Goal: Task Accomplishment & Management: Use online tool/utility

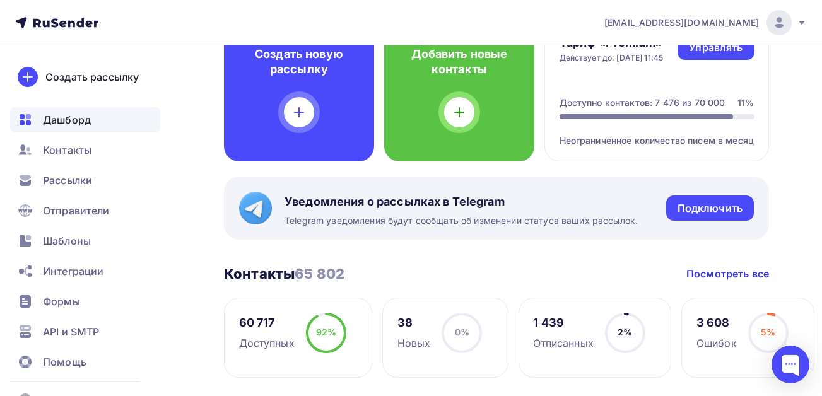
scroll to position [126, 0]
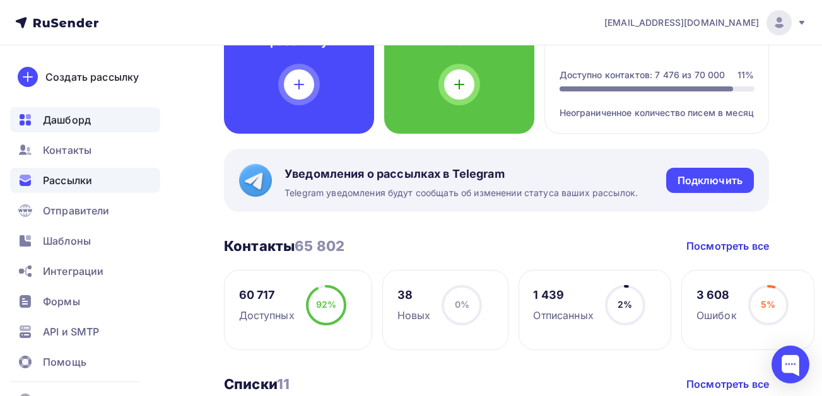
click at [74, 177] on span "Рассылки" at bounding box center [67, 180] width 49 height 15
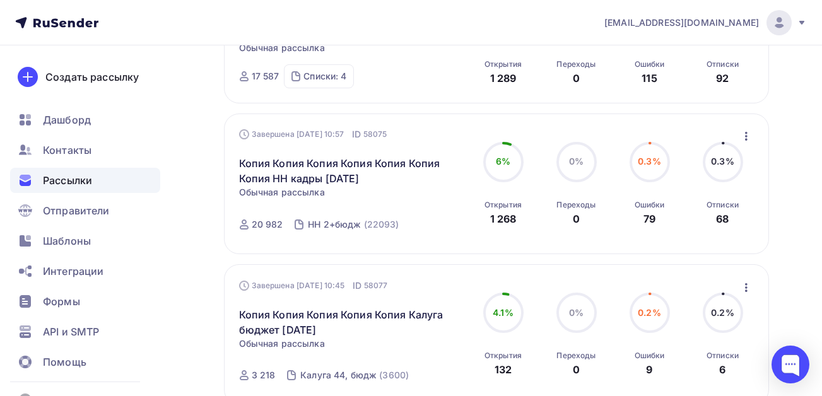
scroll to position [505, 0]
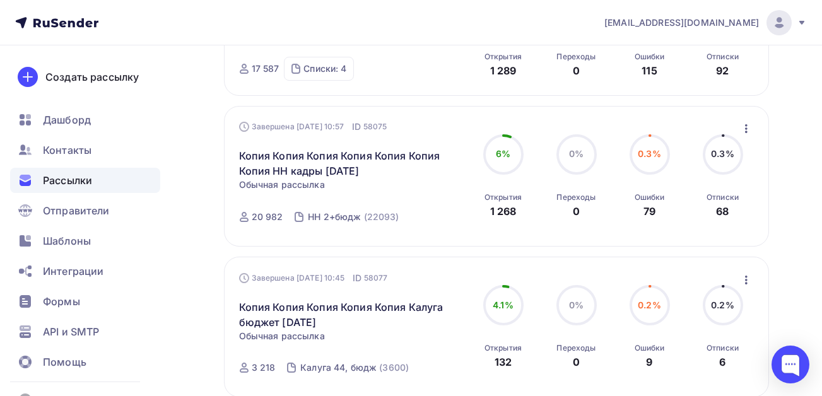
click at [746, 136] on icon "button" at bounding box center [746, 128] width 15 height 15
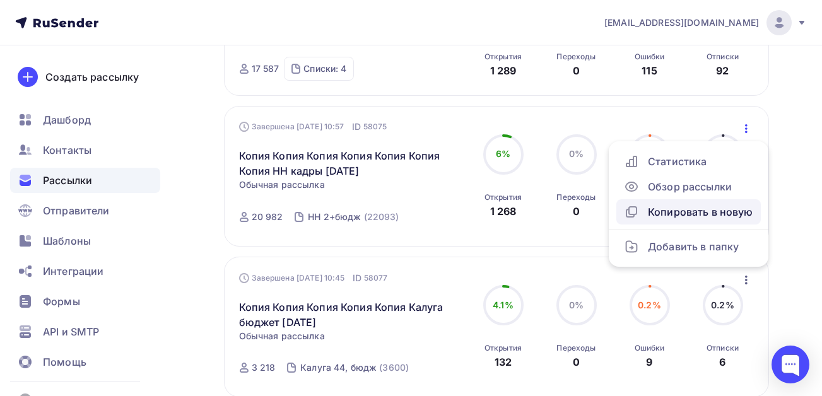
click at [700, 220] on div "Копировать в новую" at bounding box center [688, 211] width 129 height 15
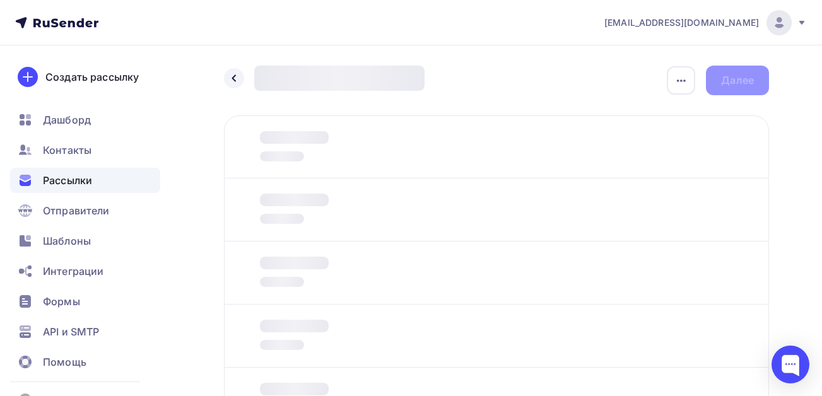
click at [78, 183] on span "Рассылки" at bounding box center [67, 180] width 49 height 15
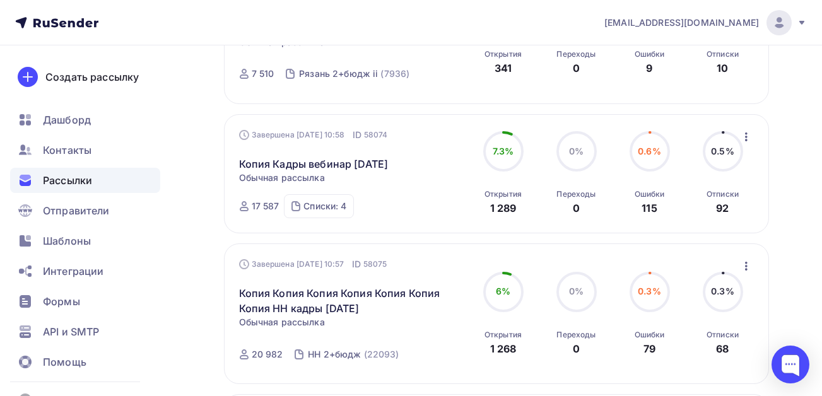
scroll to position [442, 0]
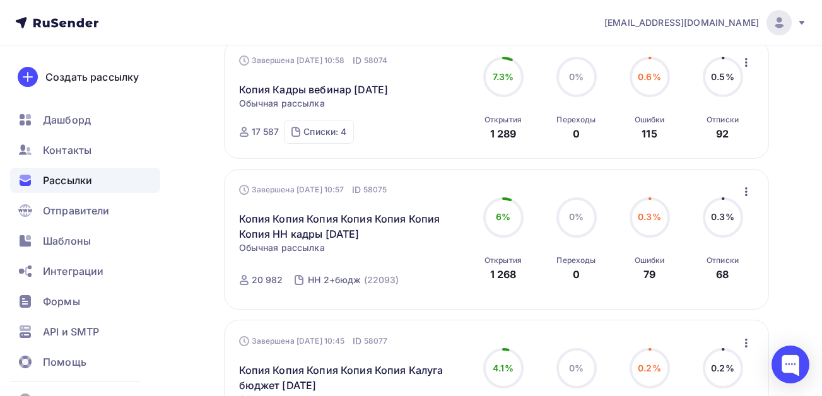
click at [744, 199] on icon "button" at bounding box center [746, 191] width 15 height 15
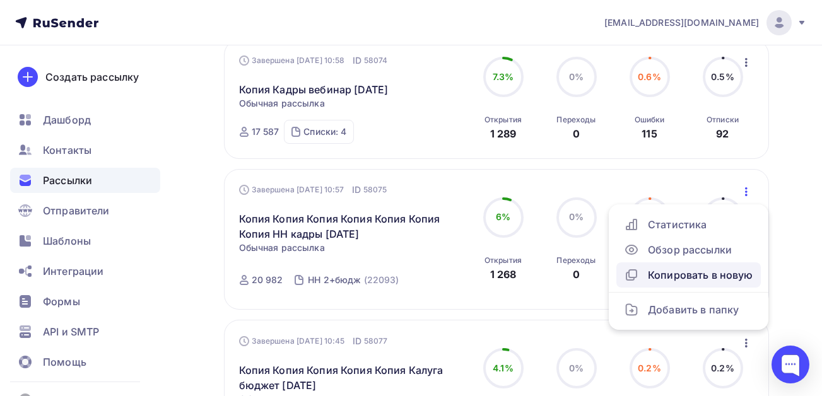
click at [672, 283] on div "Копировать в новую" at bounding box center [688, 274] width 129 height 15
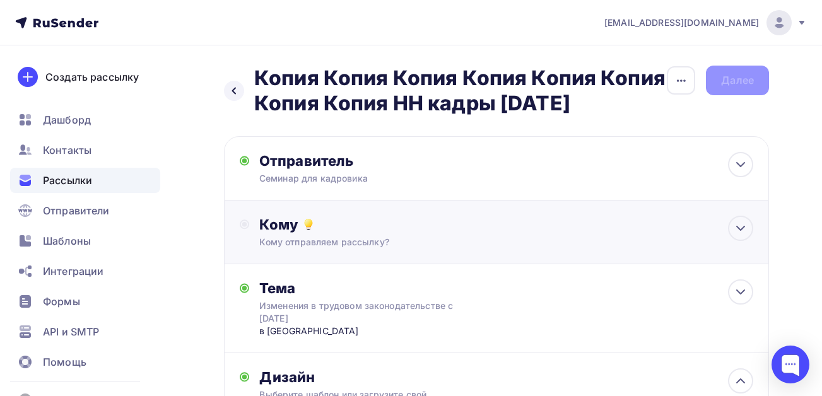
click at [358, 234] on div "Кому Кому отправляем рассылку? Списки получателей Выберите список Все списки id…" at bounding box center [506, 232] width 494 height 33
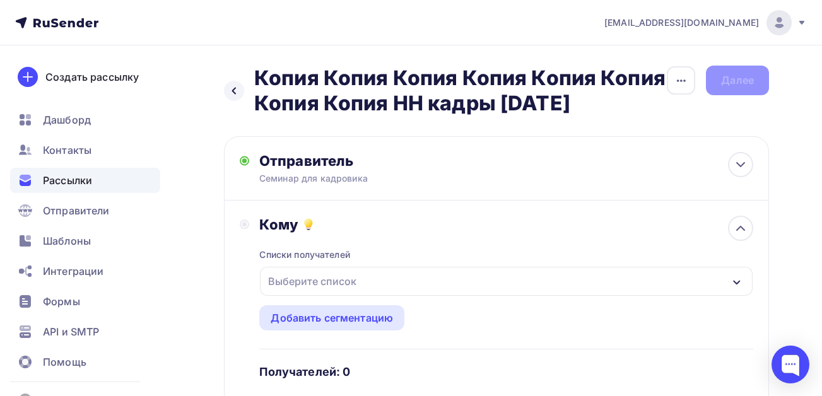
click at [344, 274] on div "Выберите список" at bounding box center [312, 281] width 98 height 23
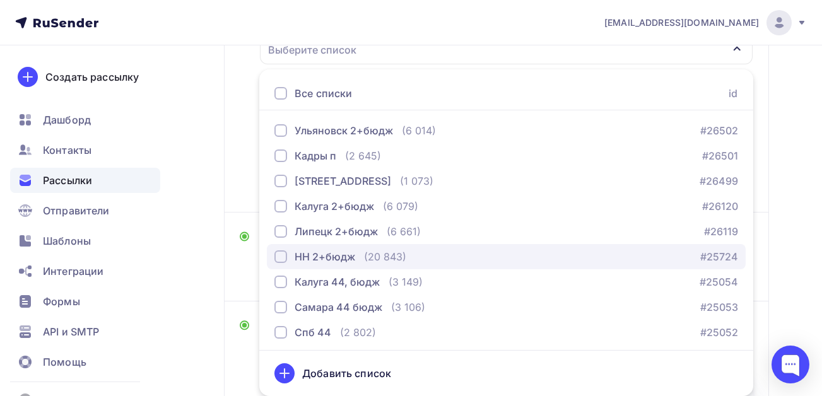
click at [341, 261] on div "НН 2+бюдж" at bounding box center [325, 256] width 61 height 15
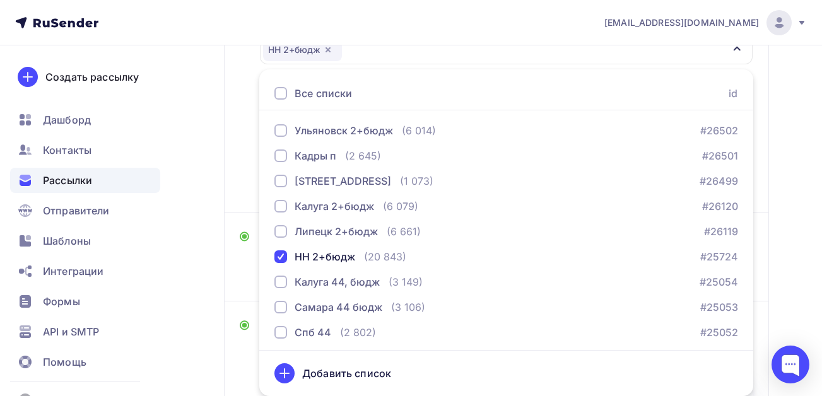
click at [211, 349] on div "Назад Копия Копия Копия Копия Копия Копия Копия Копия НН кадры [DATE] Копия Коп…" at bounding box center [411, 269] width 822 height 911
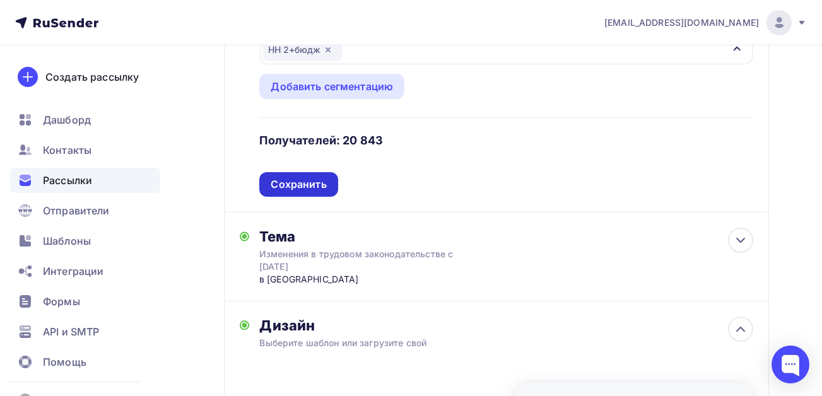
click at [309, 186] on div "Сохранить" at bounding box center [299, 184] width 56 height 15
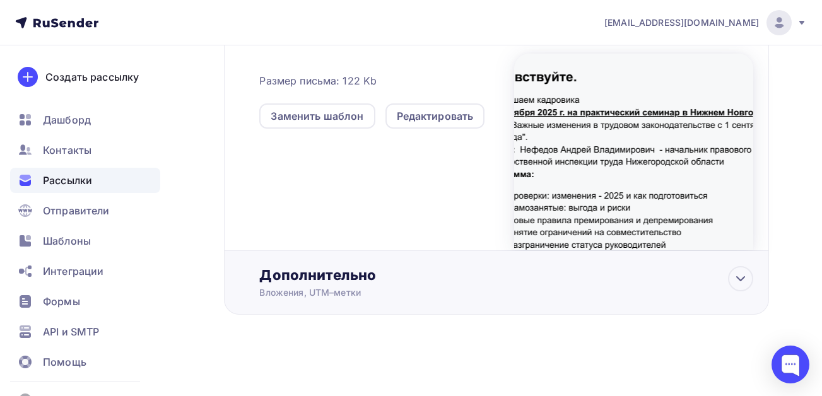
click at [398, 286] on div "Дополнительно Вложения, [GEOGRAPHIC_DATA]–метки Вложения [DATE] кадры семинар […" at bounding box center [506, 282] width 494 height 33
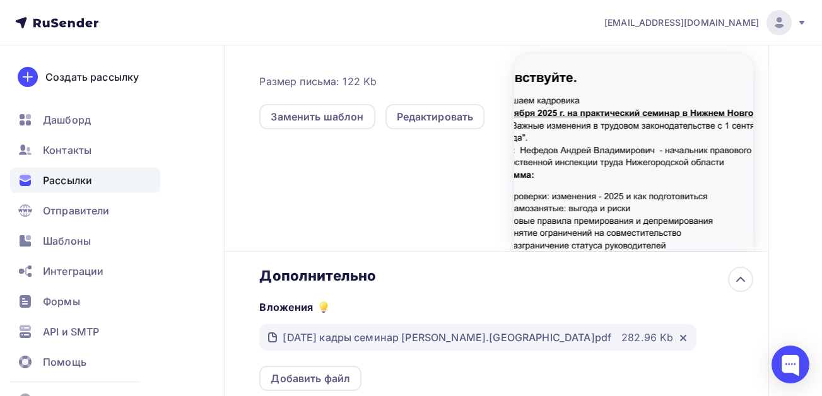
scroll to position [0, 0]
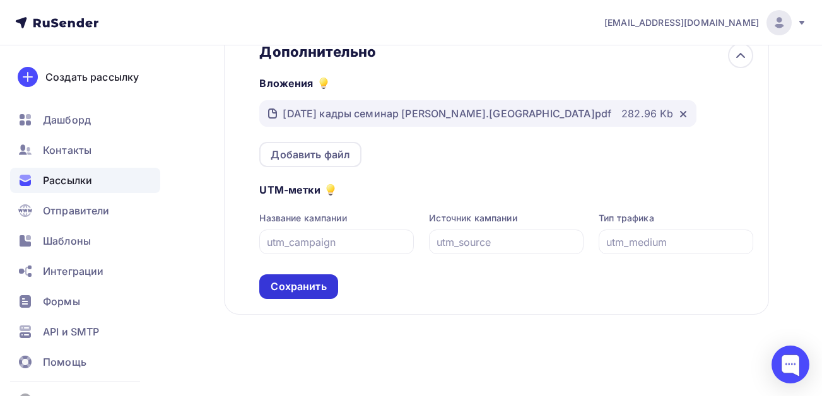
click at [325, 281] on div "Сохранить" at bounding box center [299, 286] width 56 height 15
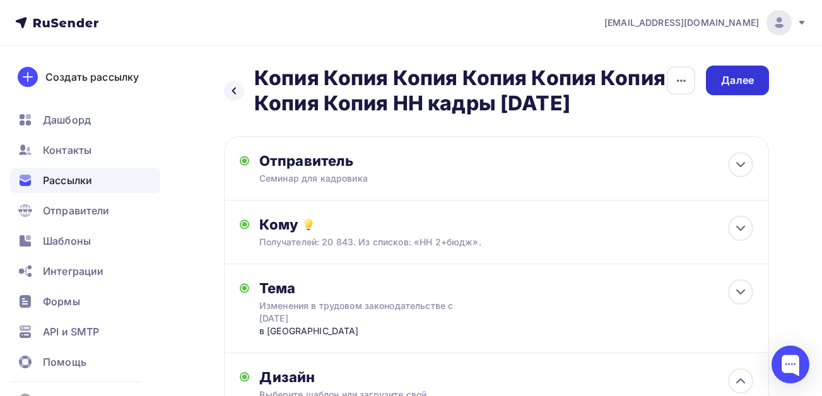
click at [730, 79] on div "Далее" at bounding box center [737, 80] width 33 height 15
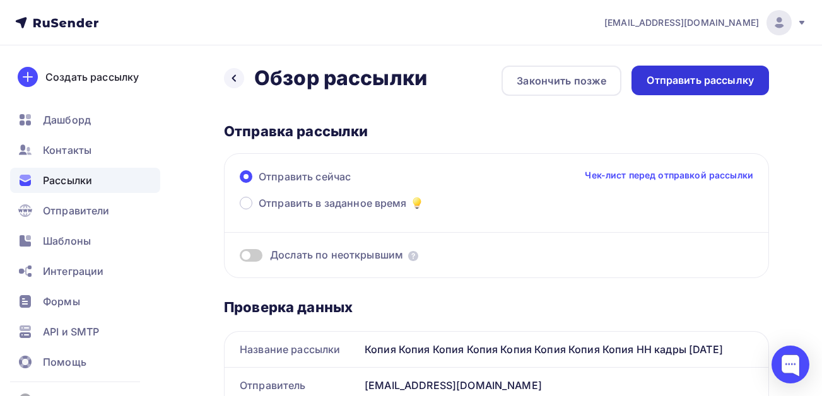
click at [673, 86] on div "Отправить рассылку" at bounding box center [700, 80] width 107 height 15
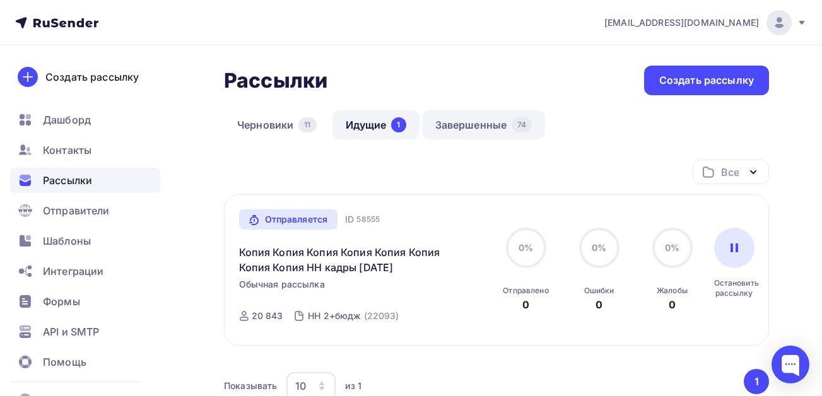
click at [448, 122] on link "Завершенные 74" at bounding box center [484, 124] width 124 height 29
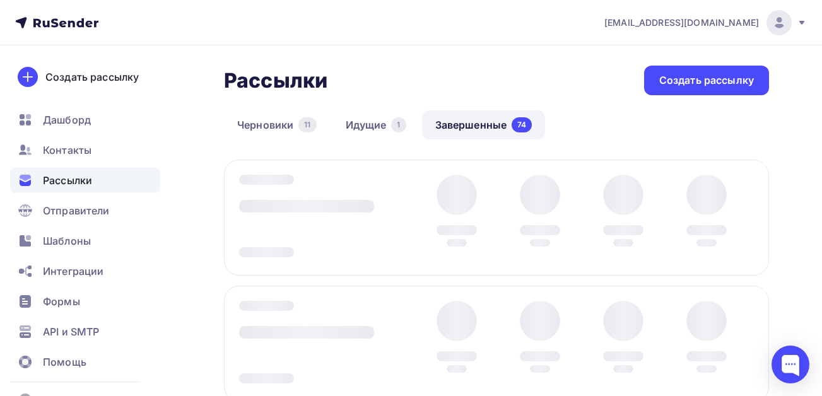
scroll to position [34, 0]
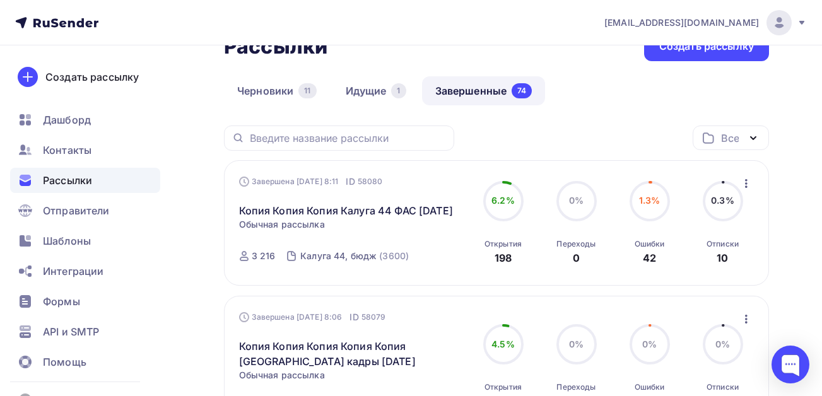
click at [748, 185] on icon "button" at bounding box center [746, 183] width 15 height 15
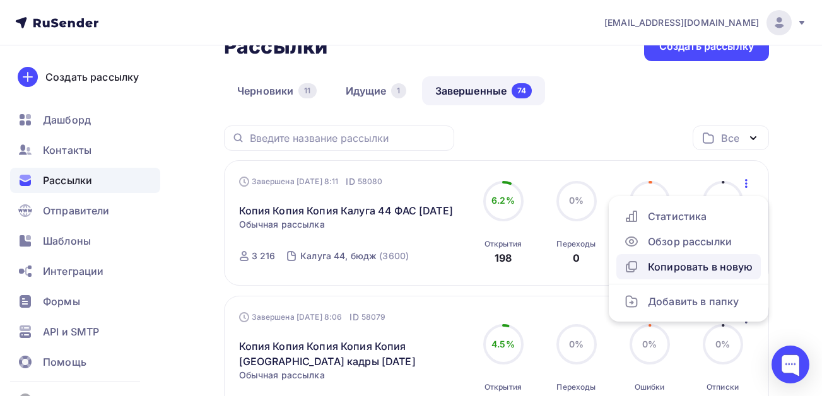
click at [700, 266] on div "Копировать в новую" at bounding box center [688, 266] width 129 height 15
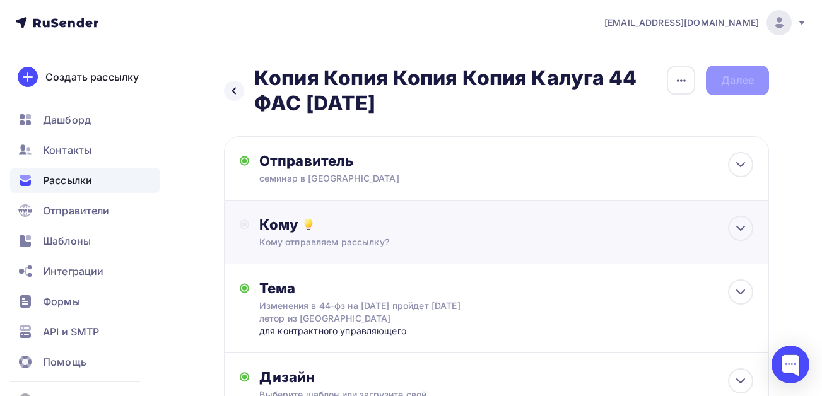
click at [286, 221] on div "Кому" at bounding box center [506, 225] width 494 height 18
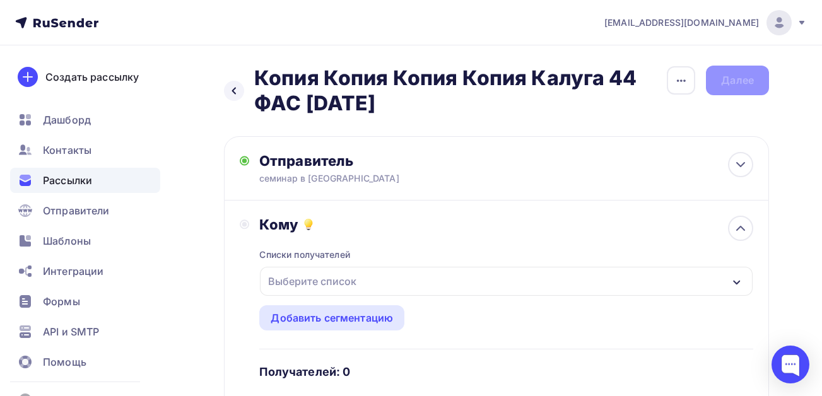
click at [351, 276] on div "Выберите список" at bounding box center [312, 281] width 98 height 23
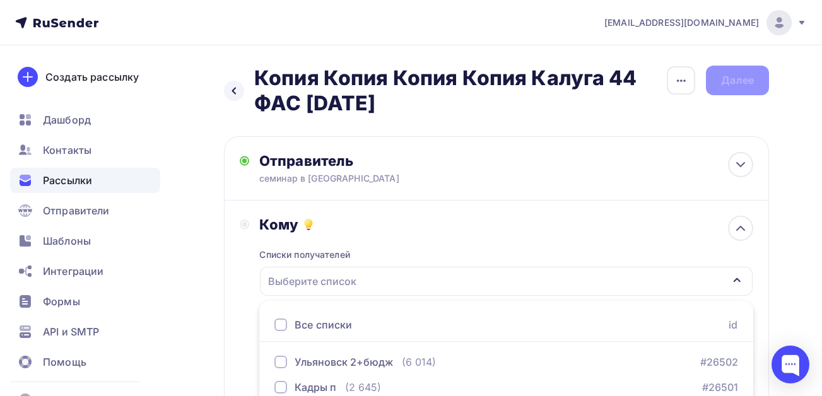
scroll to position [231, 0]
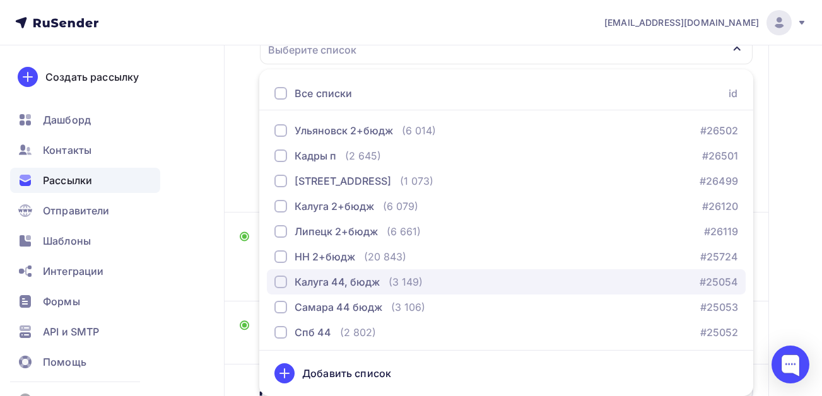
click at [282, 286] on div "button" at bounding box center [280, 282] width 13 height 13
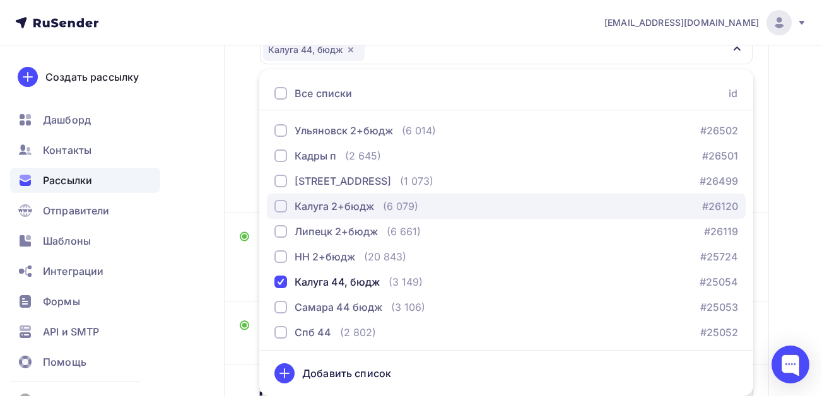
click at [283, 208] on div "button" at bounding box center [280, 206] width 13 height 13
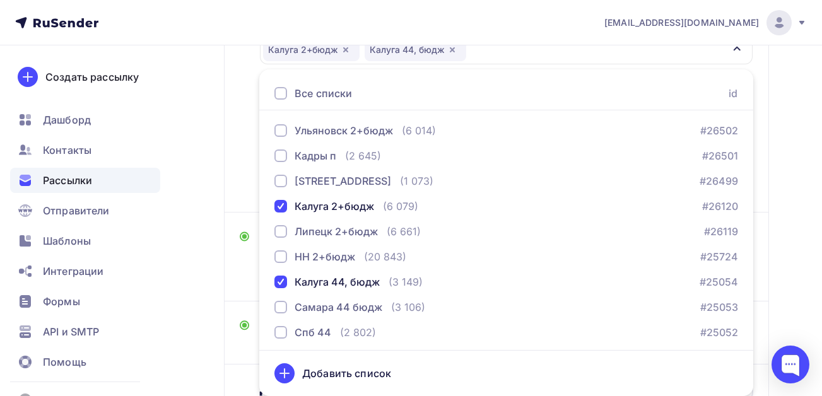
click at [192, 206] on div "Назад Копия Копия Копия Копия Калуга 44 ФАС [DATE] Копия Копия Копия Копия Калу…" at bounding box center [411, 162] width 822 height 696
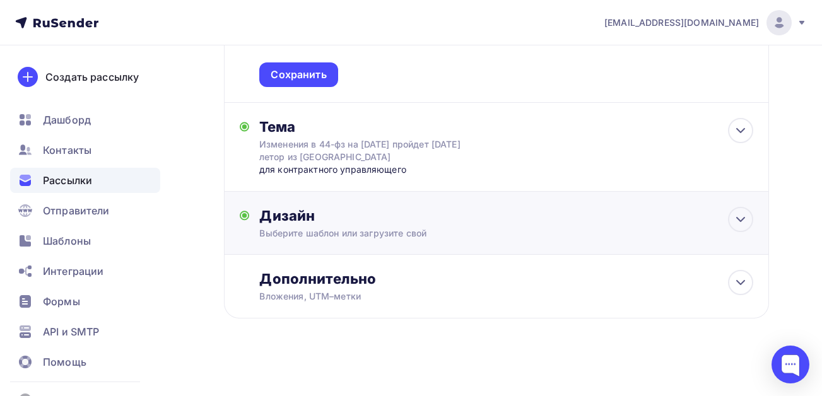
scroll to position [345, 0]
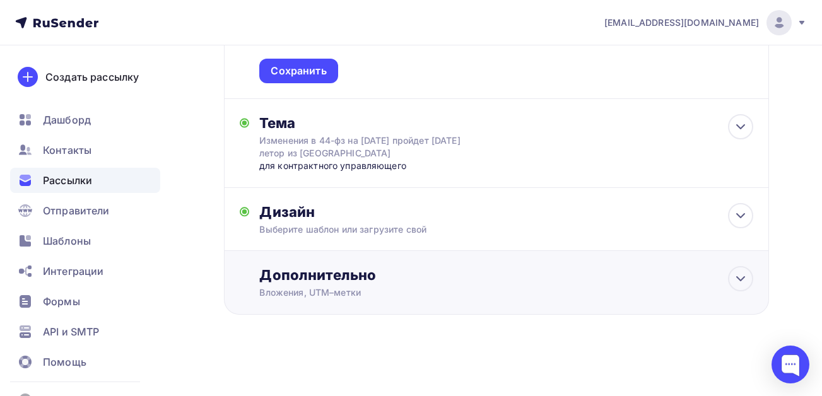
click at [346, 280] on div "Дополнительно" at bounding box center [506, 275] width 494 height 18
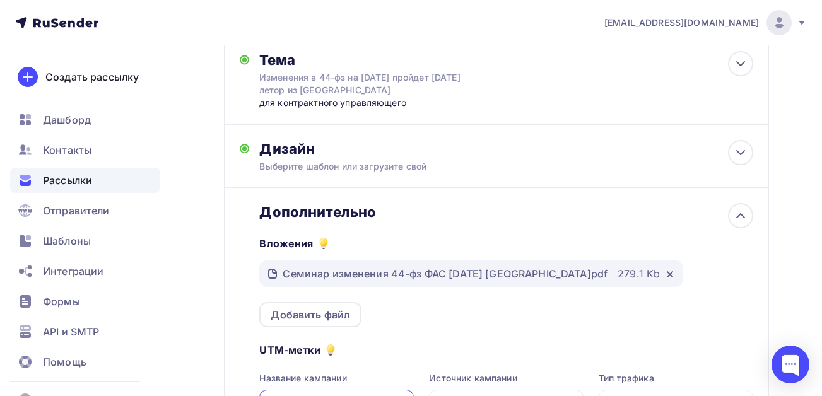
scroll to position [407, 0]
click at [382, 158] on div "Дизайн" at bounding box center [506, 150] width 494 height 18
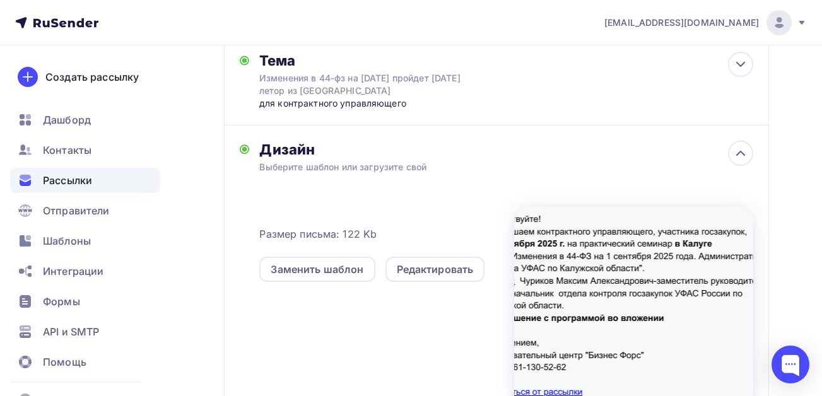
click at [199, 237] on div "Назад Копия Копия Копия Копия Калуга 44 ФАС [DATE] Копия Копия Копия Копия Калу…" at bounding box center [411, 205] width 822 height 1135
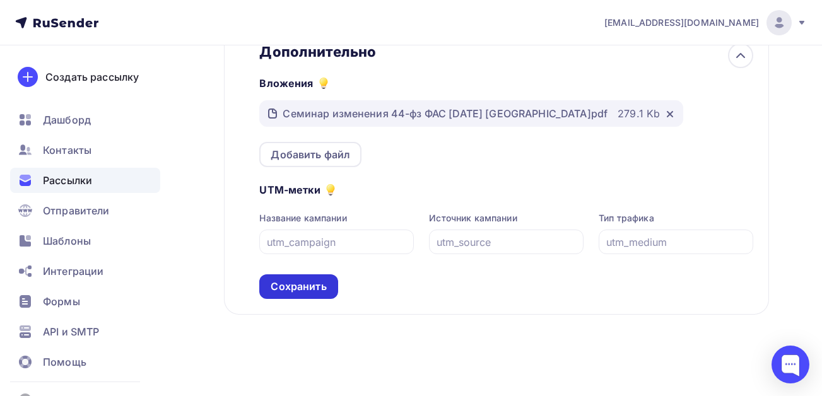
click at [292, 283] on div "Сохранить" at bounding box center [299, 286] width 56 height 15
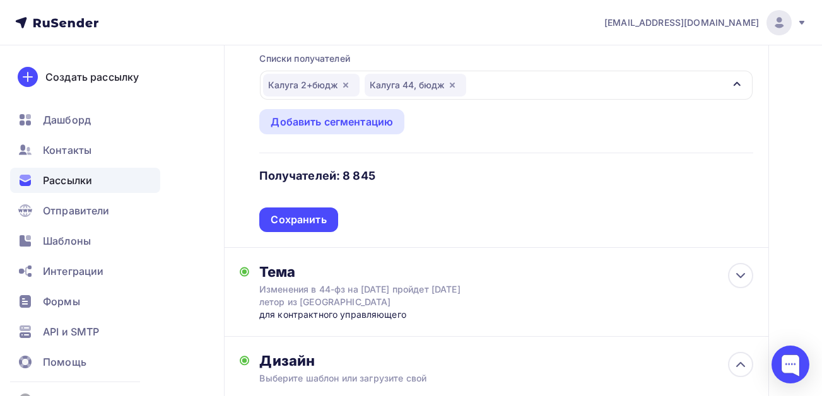
scroll to position [252, 0]
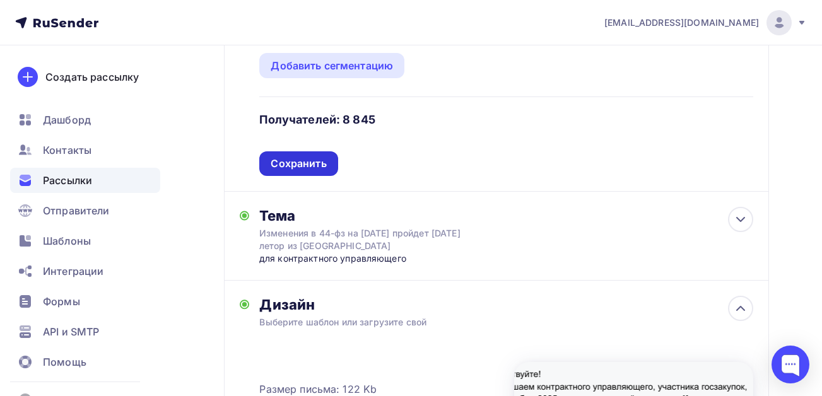
click at [302, 159] on div "Сохранить" at bounding box center [299, 163] width 56 height 15
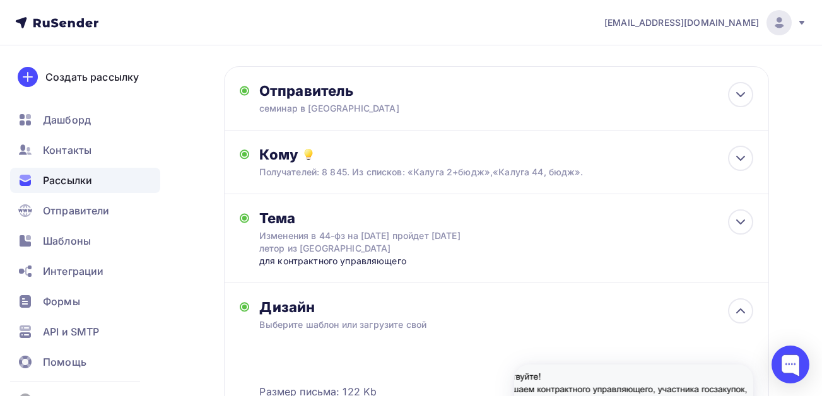
scroll to position [0, 0]
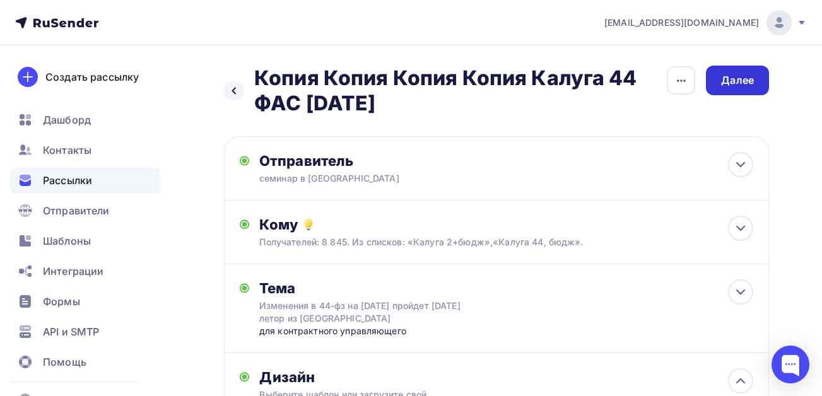
click at [751, 76] on div "Далее" at bounding box center [737, 80] width 33 height 15
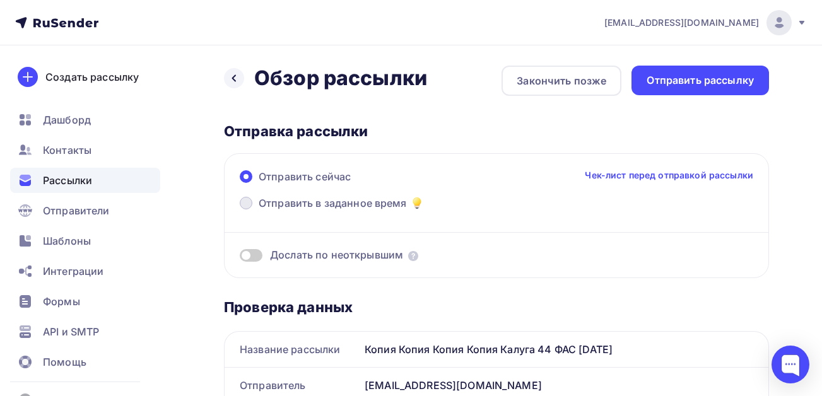
click at [355, 205] on span "Отправить в заданное время" at bounding box center [333, 203] width 148 height 15
click at [259, 211] on input "Отправить в заданное время" at bounding box center [259, 211] width 0 height 0
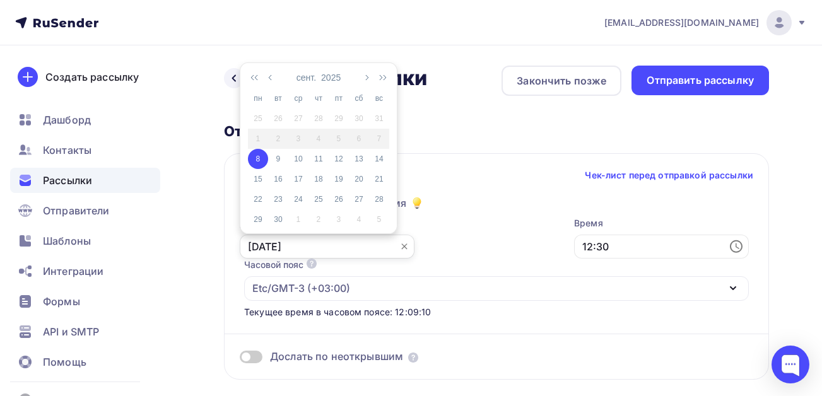
click at [329, 249] on input "[DATE]" at bounding box center [327, 247] width 175 height 24
click at [278, 158] on div "9" at bounding box center [278, 158] width 20 height 11
type input "[DATE]"
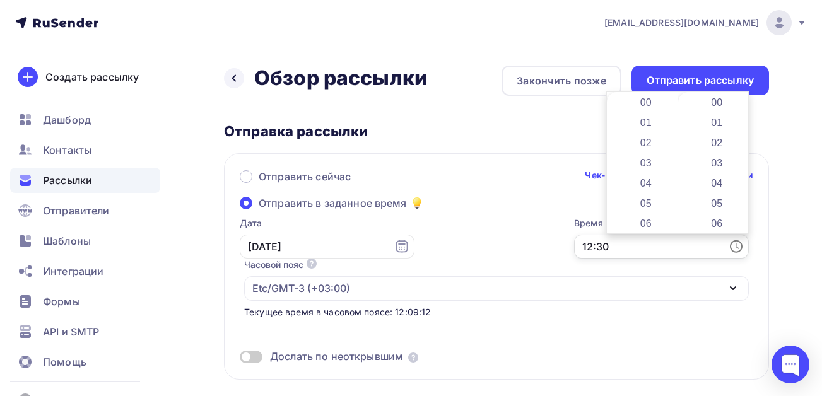
click at [626, 249] on input "12:30" at bounding box center [661, 247] width 175 height 24
click at [639, 192] on li "07" at bounding box center [646, 190] width 65 height 20
type input "07:30"
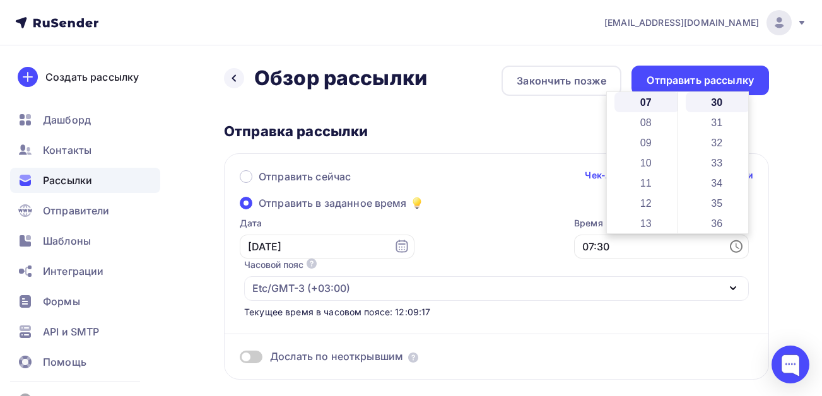
click at [539, 220] on div "Дата [DATE] 07:30 Часовой пояс По умолчанию используется часовой пояс из настро…" at bounding box center [490, 268] width 518 height 102
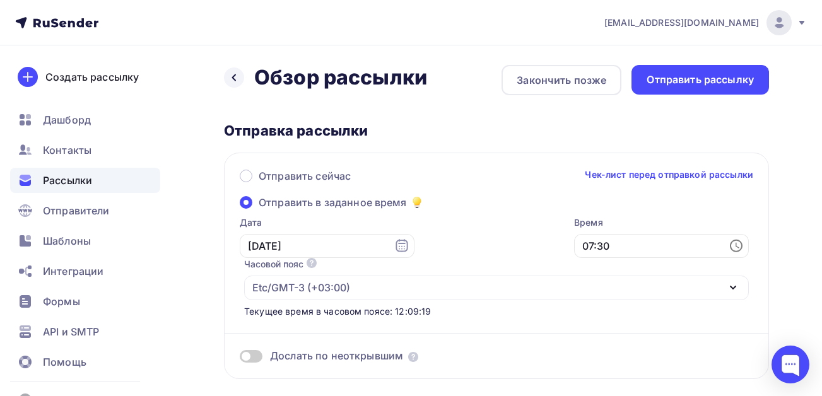
scroll to position [0, 0]
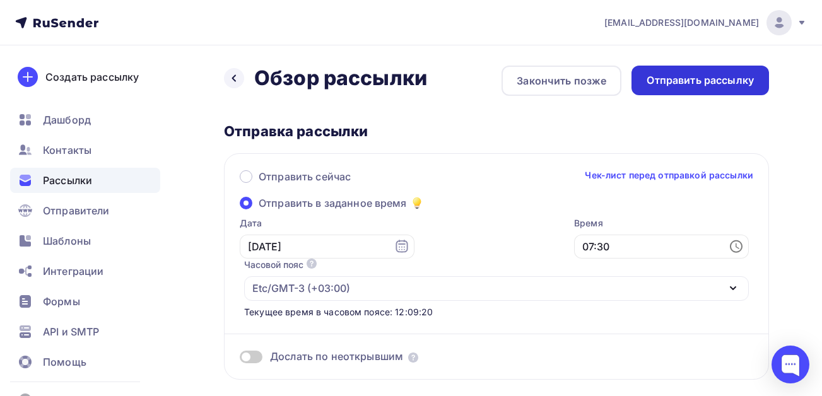
click at [686, 83] on div "Отправить рассылку" at bounding box center [700, 80] width 107 height 15
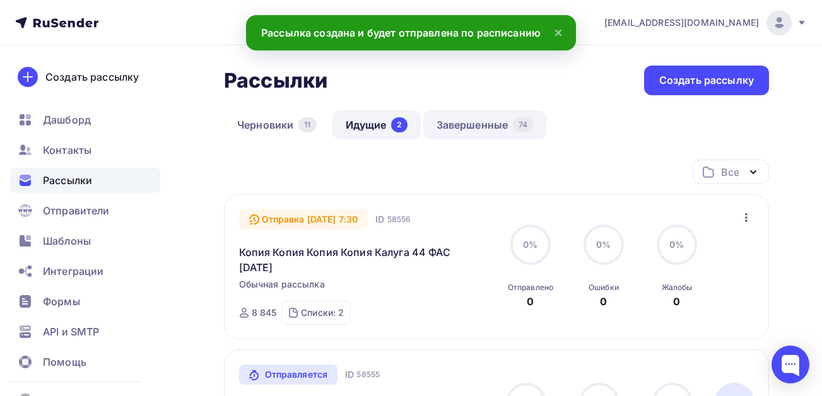
click at [471, 123] on link "Завершенные 74" at bounding box center [485, 124] width 124 height 29
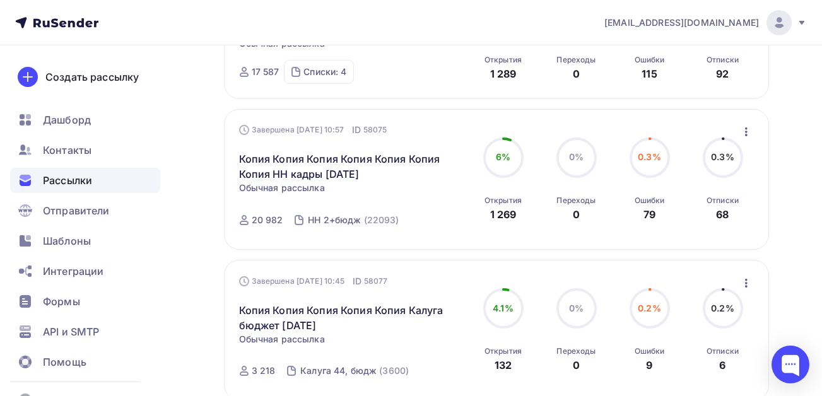
scroll to position [631, 0]
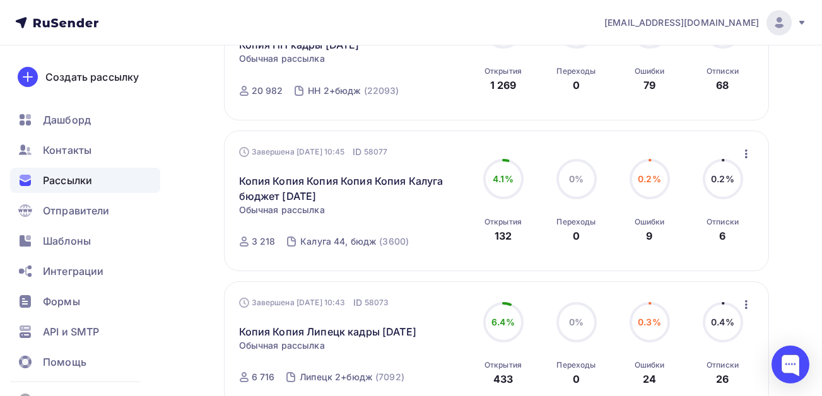
click at [746, 158] on icon "button" at bounding box center [746, 153] width 3 height 9
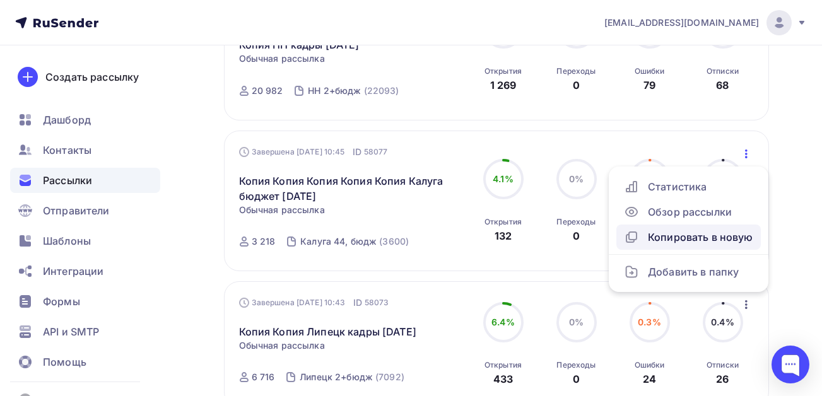
click at [666, 245] on div "Копировать в новую" at bounding box center [688, 237] width 129 height 15
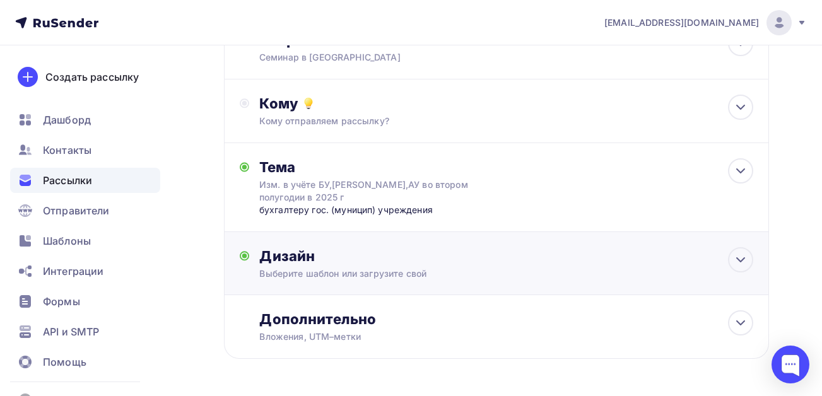
scroll to position [126, 0]
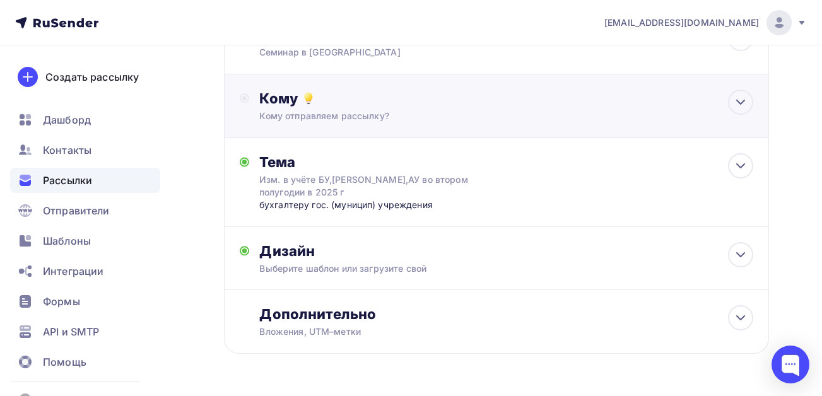
click at [343, 109] on div "Кому Кому отправляем рассылку? Списки получателей Выберите список Все списки id…" at bounding box center [506, 106] width 494 height 33
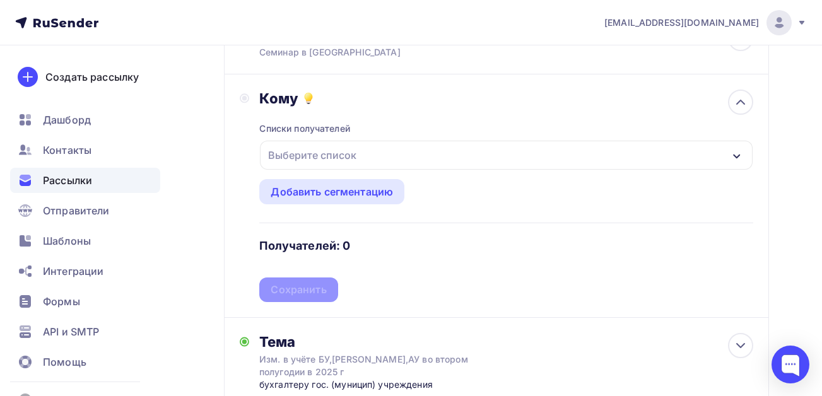
click at [339, 143] on div "Выберите список" at bounding box center [506, 155] width 493 height 29
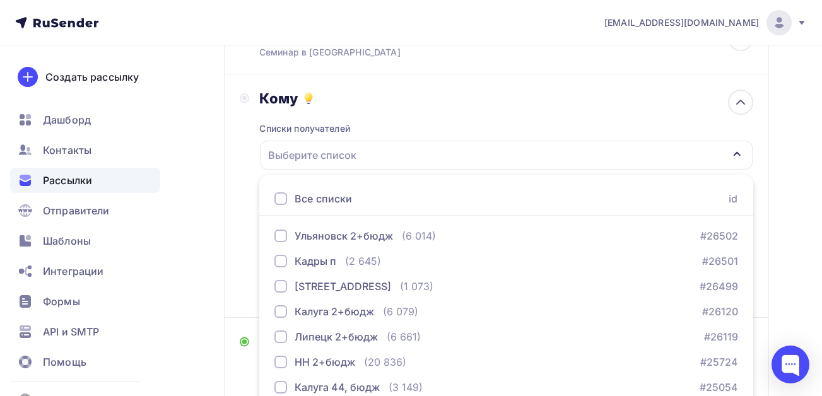
scroll to position [231, 0]
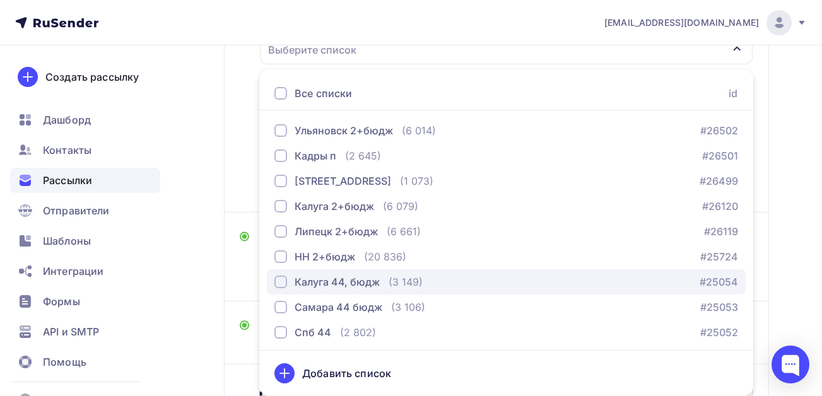
click at [279, 282] on div "button" at bounding box center [280, 282] width 13 height 13
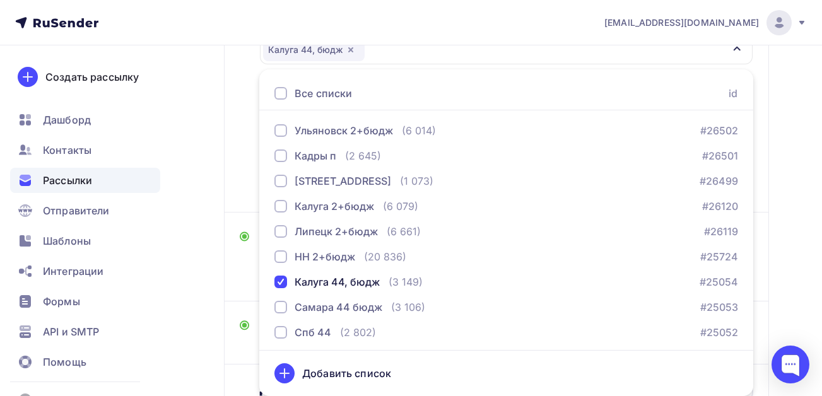
click at [210, 274] on div "Назад Копия Копия Копия Копия Копия Копия Калуга бюджет [DATE] Копия Копия Копи…" at bounding box center [411, 162] width 822 height 696
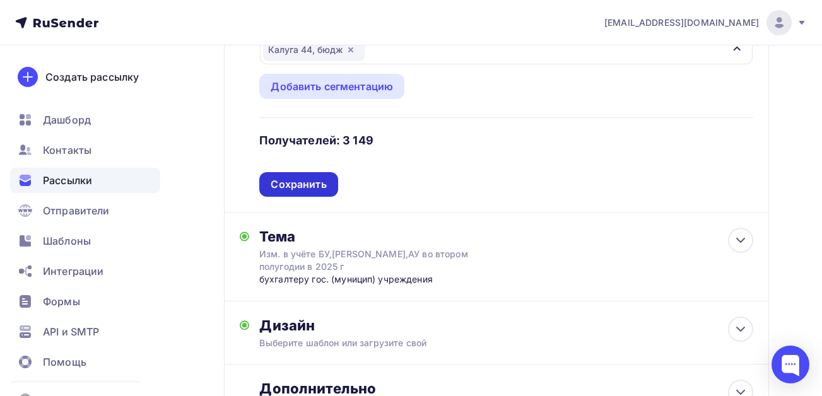
click at [303, 184] on div "Сохранить" at bounding box center [299, 184] width 56 height 15
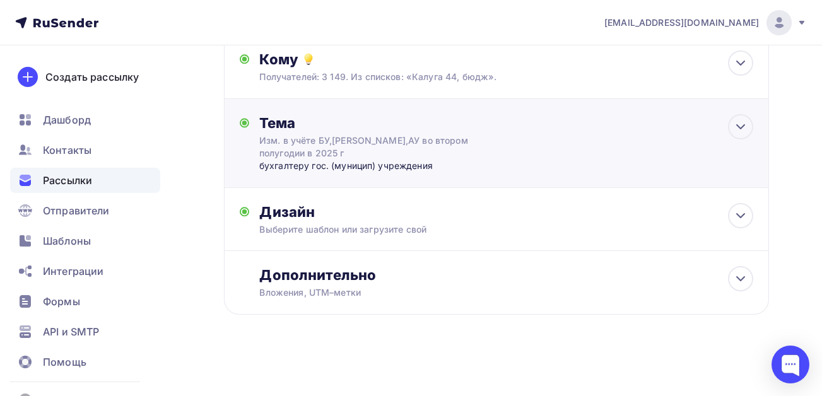
scroll to position [165, 0]
click at [407, 218] on div "Дизайн" at bounding box center [506, 212] width 494 height 18
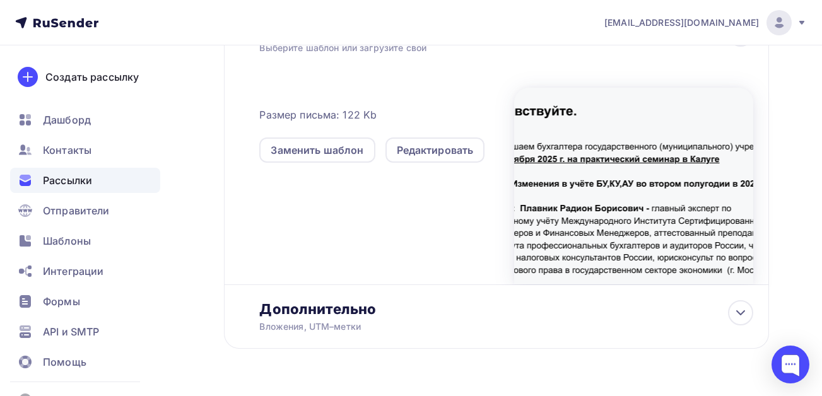
scroll to position [381, 0]
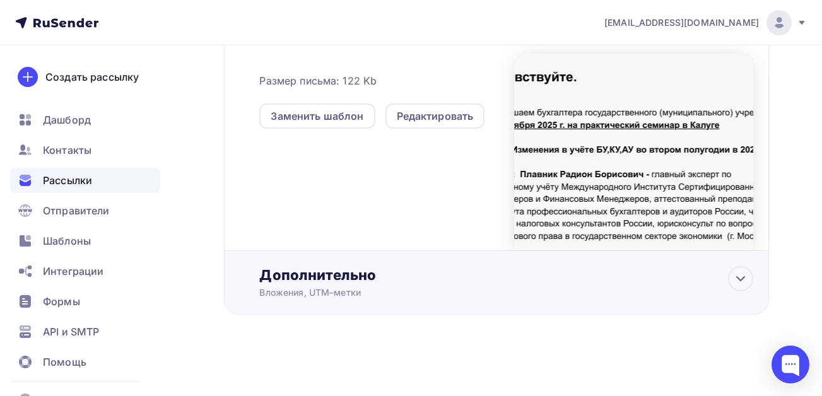
click at [334, 274] on div "Дополнительно" at bounding box center [506, 275] width 494 height 18
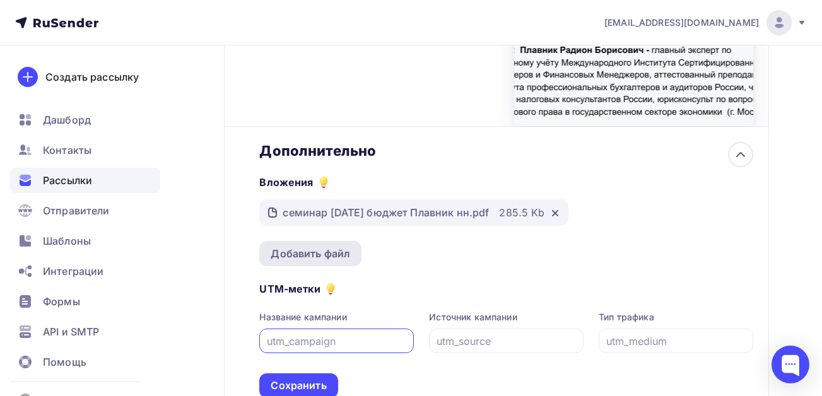
scroll to position [507, 0]
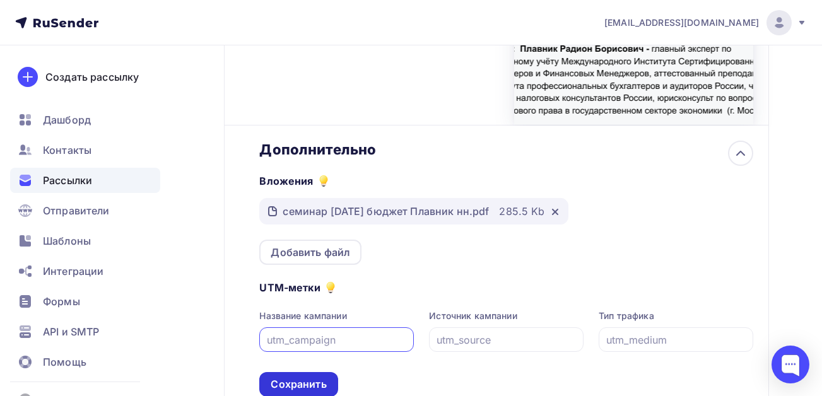
click at [298, 384] on div "Сохранить" at bounding box center [299, 384] width 56 height 15
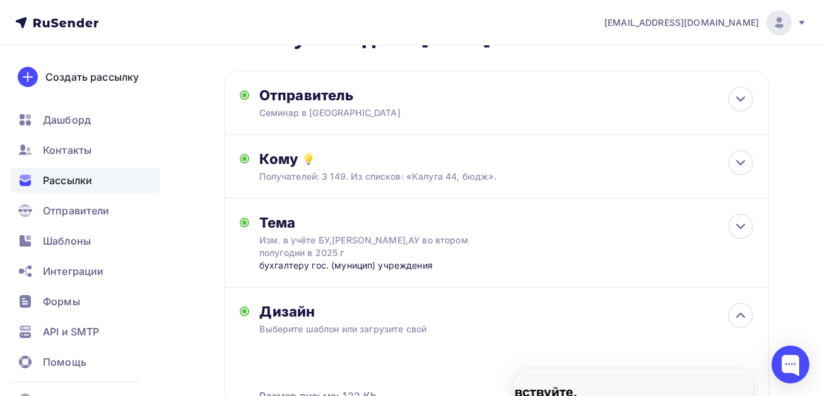
scroll to position [0, 0]
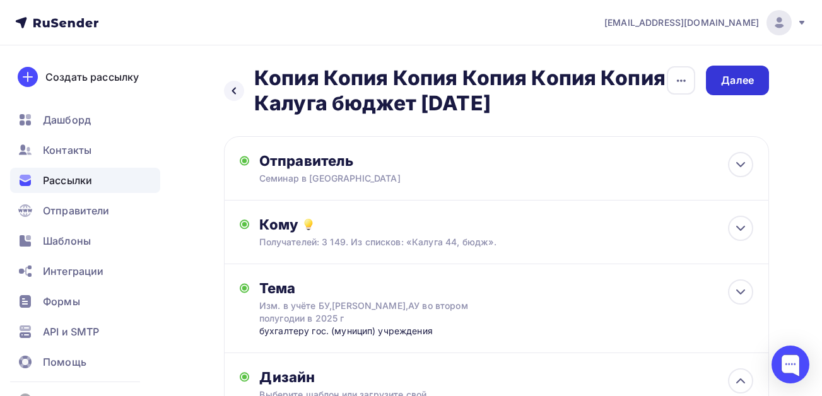
click at [736, 83] on div "Далее" at bounding box center [737, 80] width 33 height 15
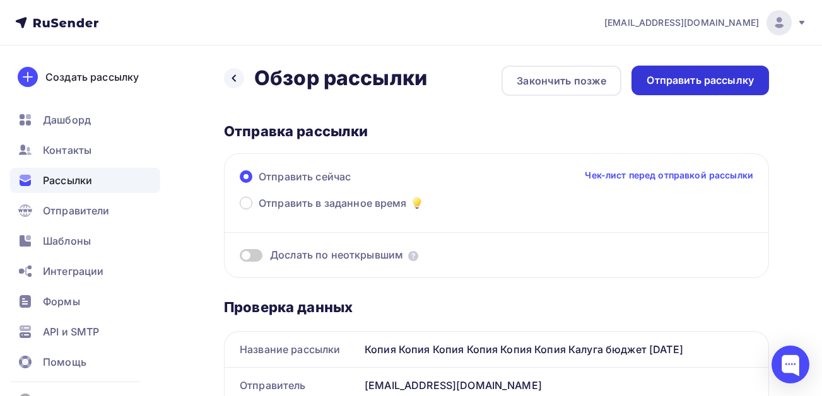
click at [681, 79] on div "Отправить рассылку" at bounding box center [700, 80] width 107 height 15
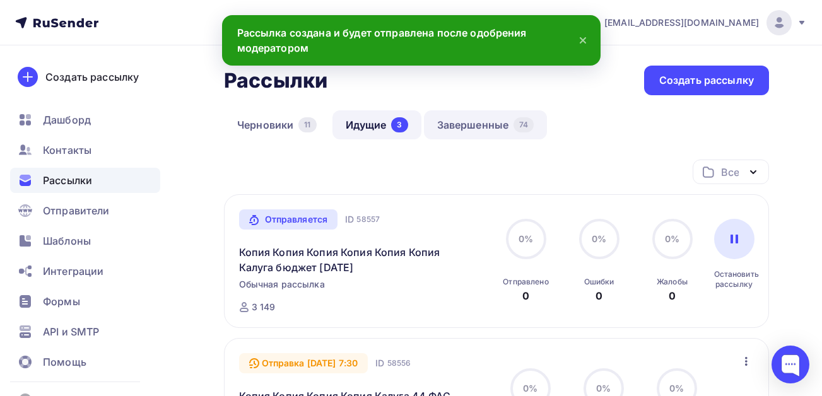
click at [498, 121] on link "Завершенные 74" at bounding box center [486, 124] width 124 height 29
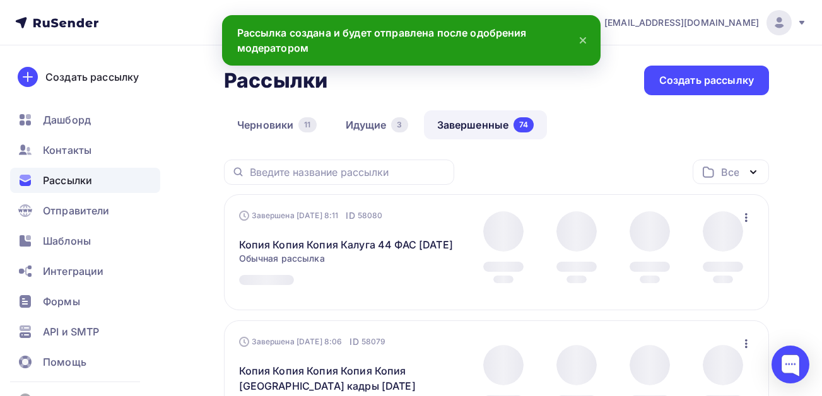
scroll to position [194, 0]
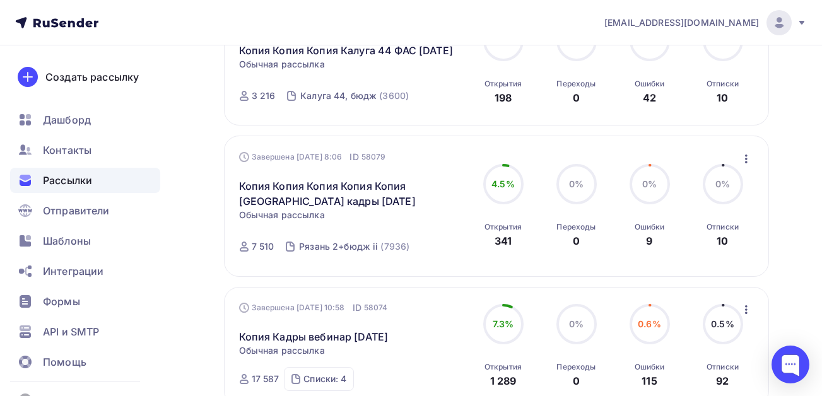
click at [747, 167] on icon "button" at bounding box center [746, 158] width 15 height 15
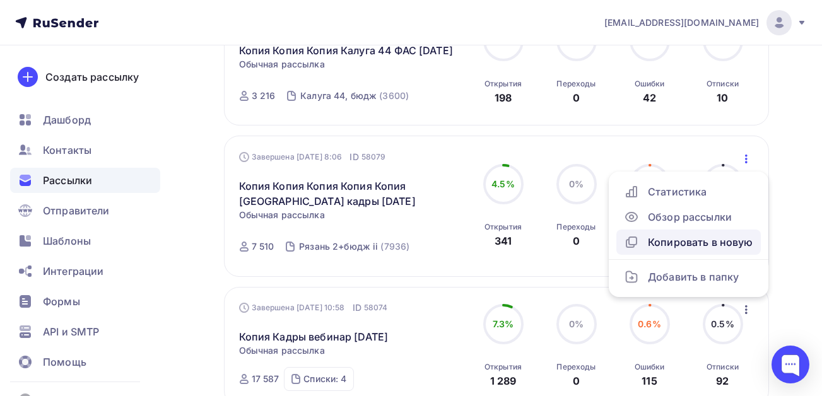
click at [665, 250] on div "Копировать в новую" at bounding box center [688, 242] width 129 height 15
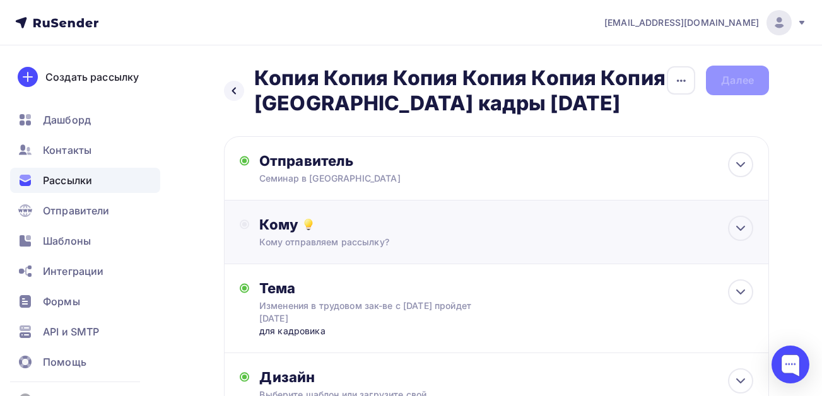
click at [327, 228] on div "Кому" at bounding box center [506, 225] width 494 height 18
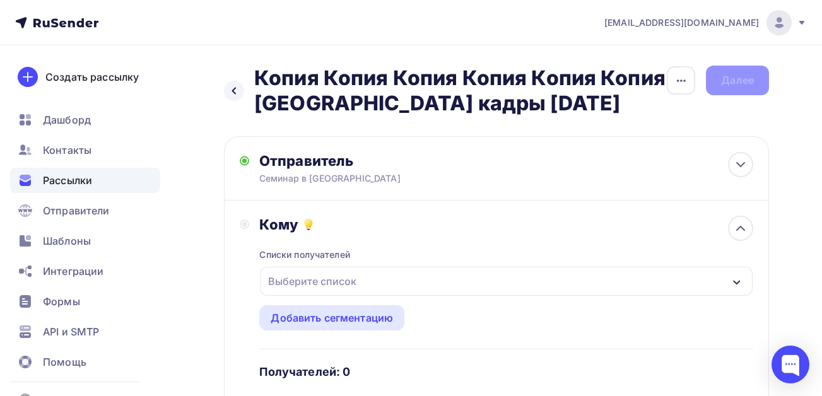
click at [396, 279] on div "Выберите список" at bounding box center [506, 281] width 493 height 29
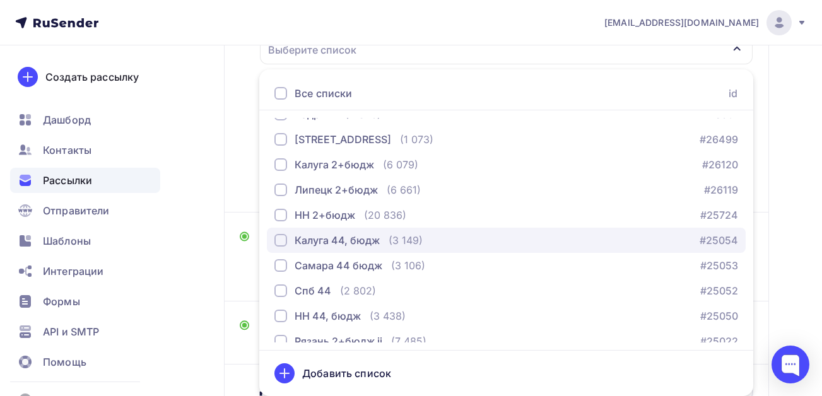
scroll to position [53, 0]
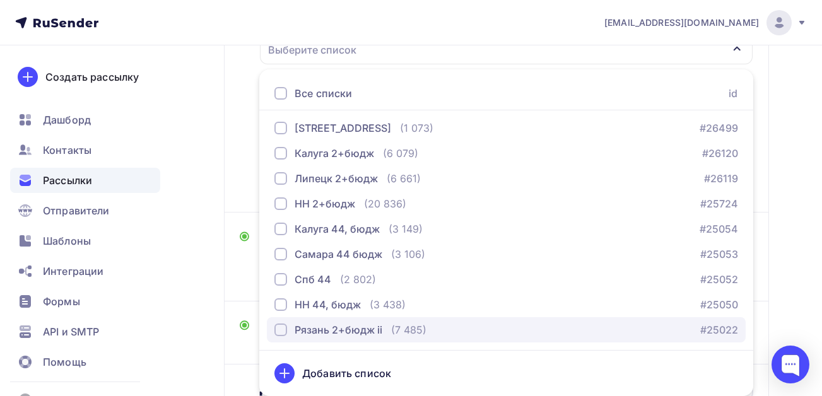
click at [284, 328] on div "button" at bounding box center [280, 330] width 13 height 13
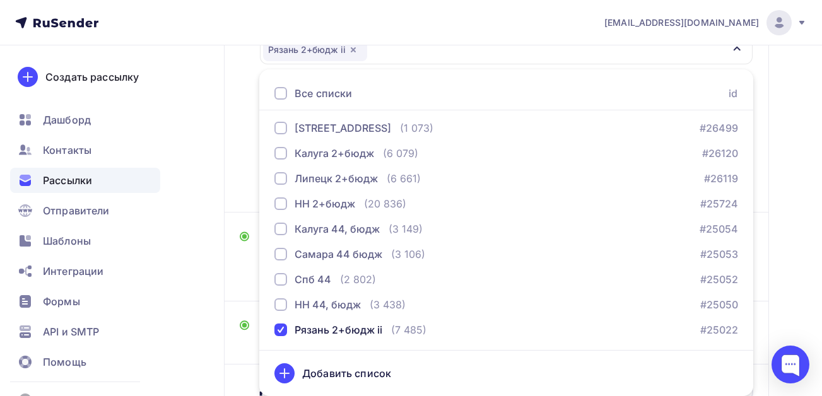
click at [201, 340] on div "Назад Копия Копия Копия Копия Копия Копия [GEOGRAPHIC_DATA] кадры [DATE] Копия …" at bounding box center [411, 162] width 822 height 696
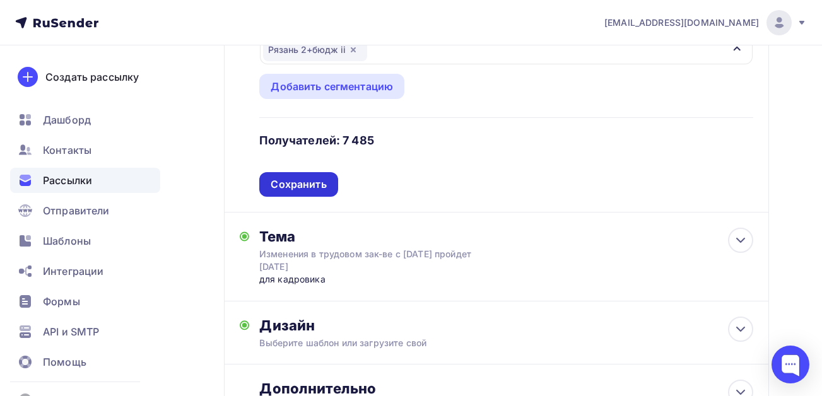
click at [312, 178] on div "Сохранить" at bounding box center [299, 184] width 56 height 15
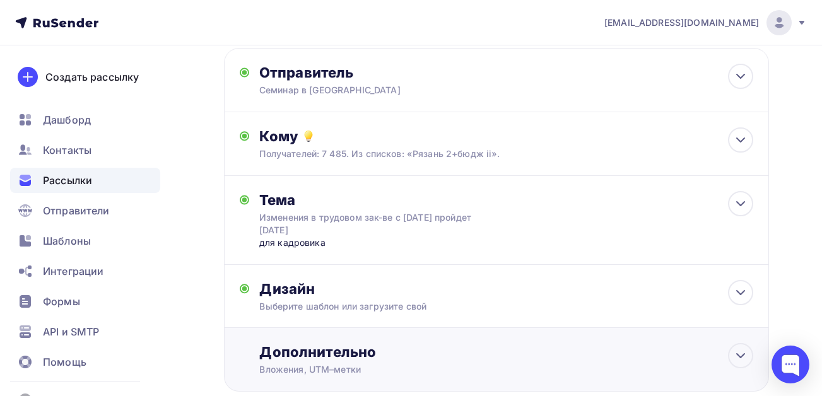
scroll to position [0, 0]
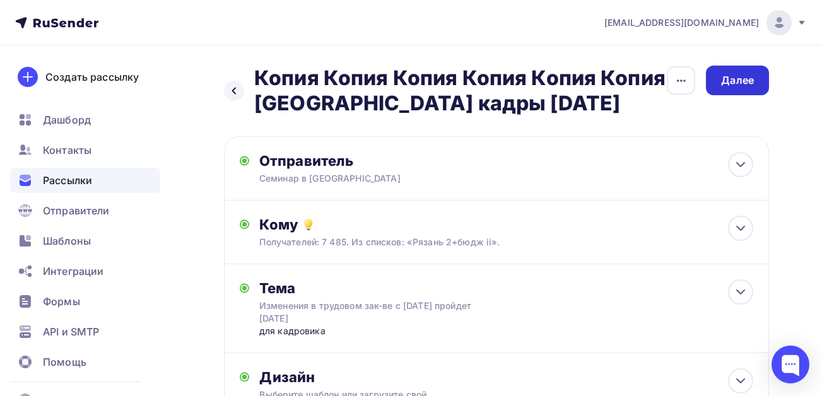
click at [736, 88] on div "Далее" at bounding box center [737, 81] width 63 height 30
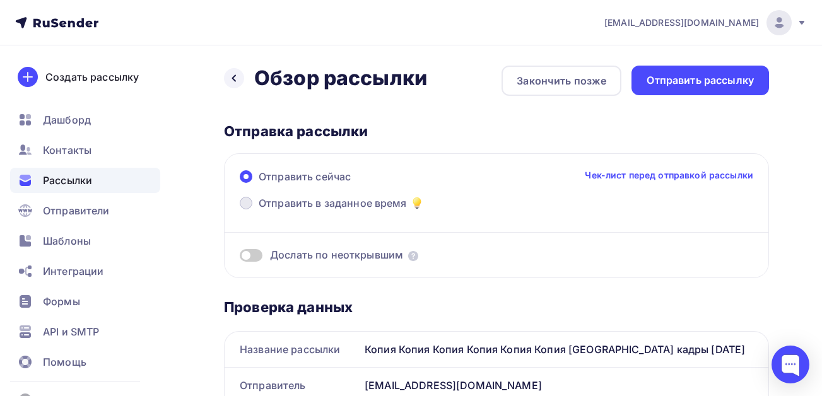
click at [353, 201] on span "Отправить в заданное время" at bounding box center [333, 203] width 148 height 15
click at [259, 211] on input "Отправить в заданное время" at bounding box center [259, 211] width 0 height 0
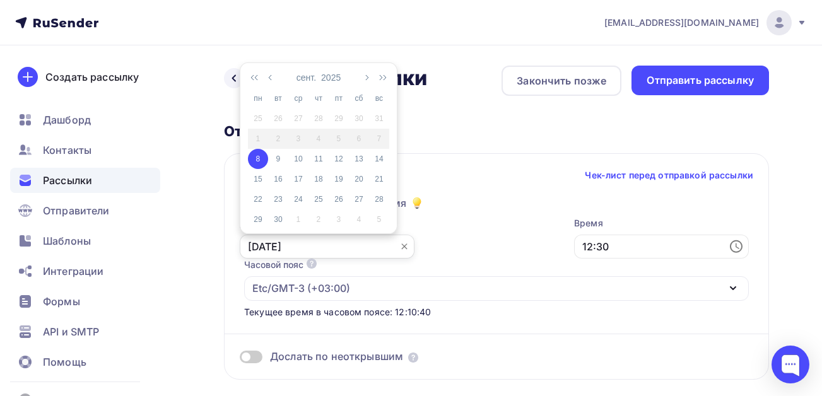
click at [346, 246] on input "[DATE]" at bounding box center [327, 247] width 175 height 24
click at [282, 156] on div "9" at bounding box center [278, 158] width 20 height 11
type input "[DATE]"
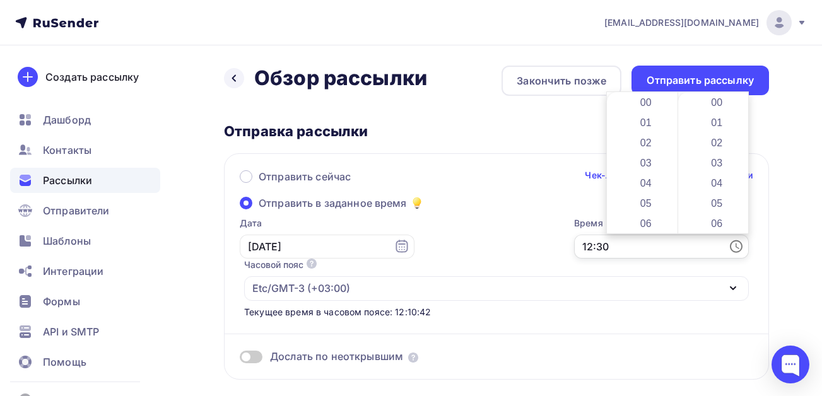
click at [639, 246] on input "12:30" at bounding box center [661, 247] width 175 height 24
click at [641, 175] on li "07" at bounding box center [646, 180] width 65 height 20
type input "07:30"
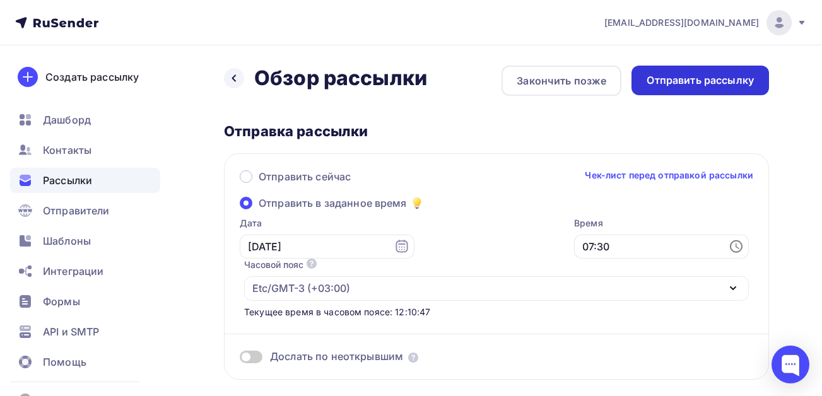
click at [701, 78] on div "Отправить рассылку" at bounding box center [700, 80] width 107 height 15
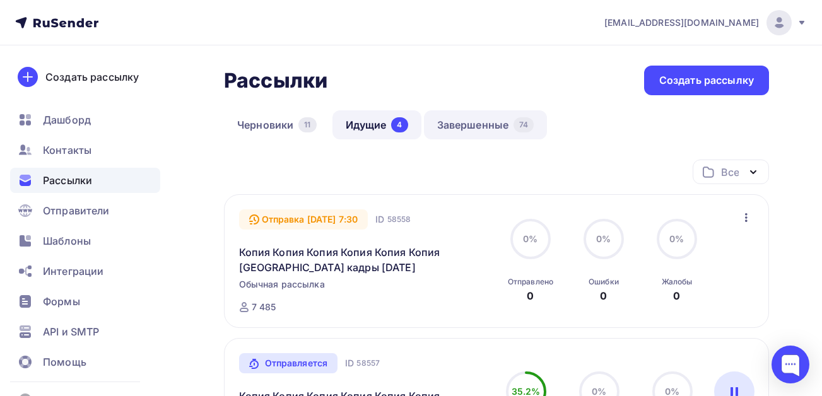
click at [473, 122] on link "Завершенные 74" at bounding box center [486, 124] width 124 height 29
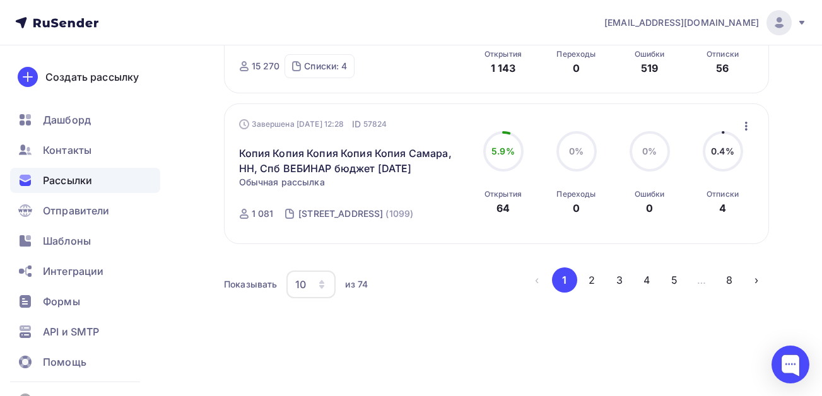
scroll to position [1376, 0]
click at [594, 279] on button "2" at bounding box center [591, 279] width 25 height 25
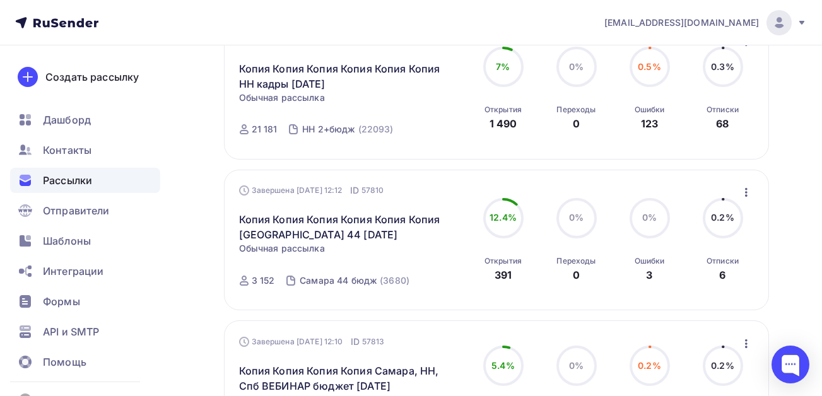
scroll to position [505, 0]
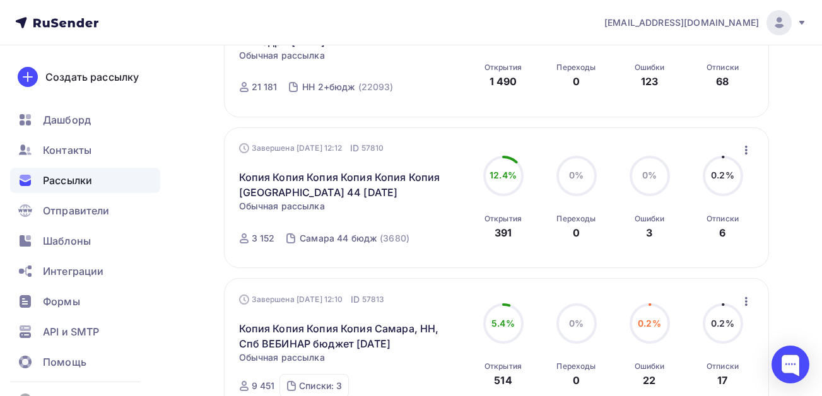
click at [748, 149] on icon "button" at bounding box center [746, 150] width 15 height 15
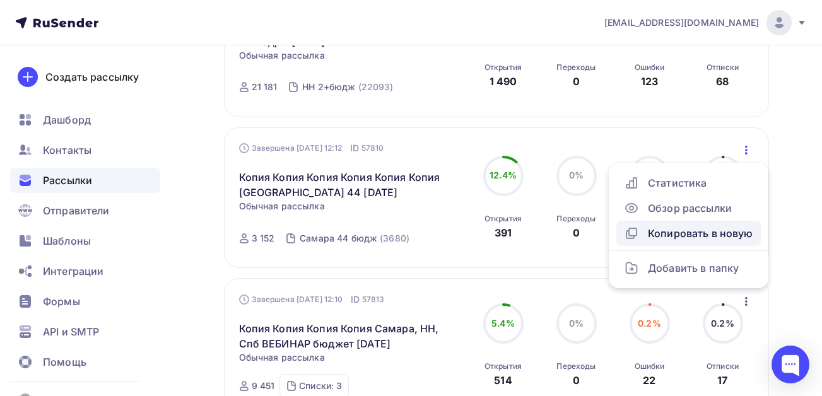
click at [679, 233] on div "Копировать в новую" at bounding box center [688, 233] width 129 height 15
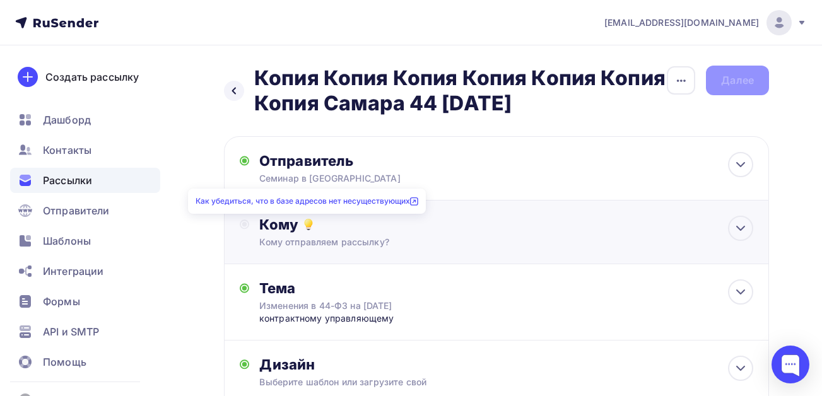
click at [302, 228] on icon at bounding box center [308, 224] width 15 height 15
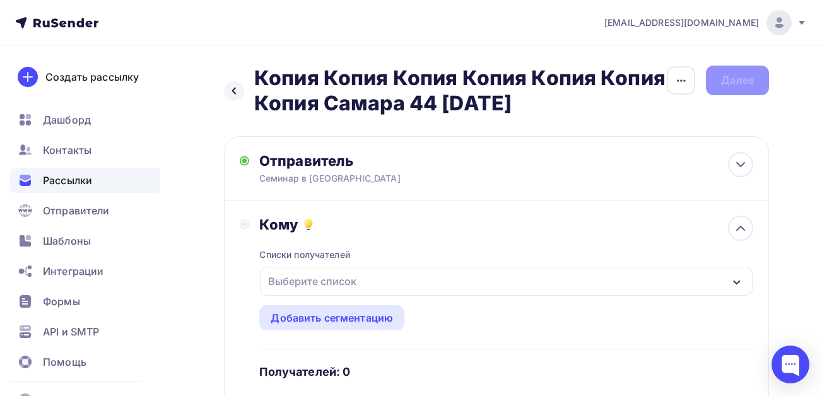
click at [326, 286] on div "Выберите список" at bounding box center [312, 281] width 98 height 23
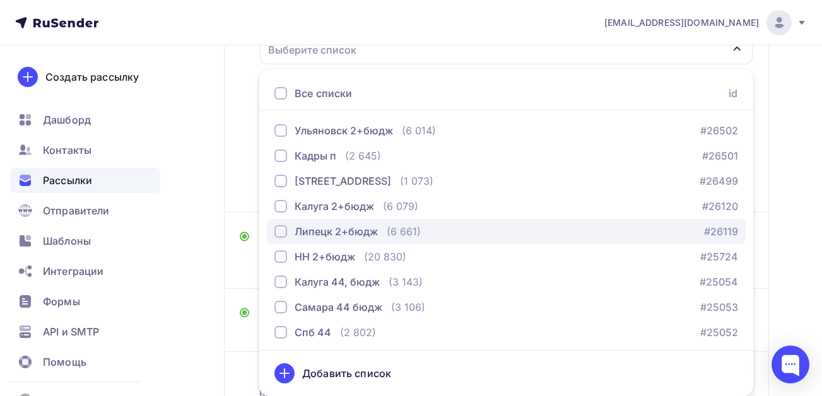
scroll to position [53, 0]
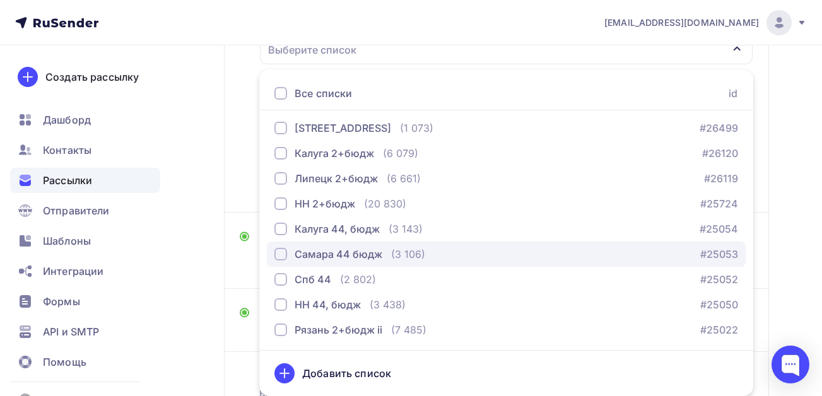
click at [315, 258] on div "Самара 44 бюдж" at bounding box center [339, 254] width 88 height 15
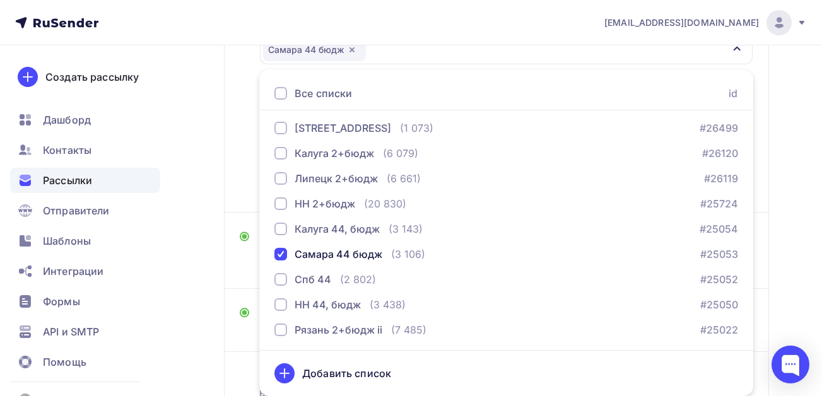
click at [206, 273] on div "Назад Копия Копия Копия Копия Копия Копия Копия [GEOGRAPHIC_DATA] 44 [DATE] Коп…" at bounding box center [411, 155] width 822 height 683
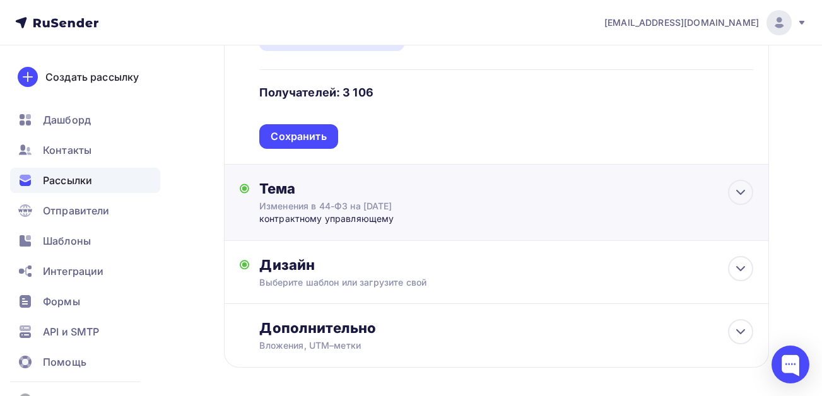
scroll to position [332, 0]
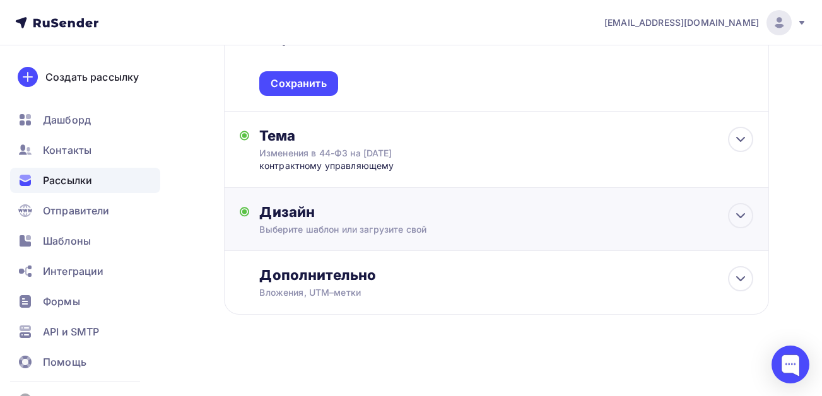
click at [379, 237] on div "Дизайн Выберите шаблон или загрузите свой Размер письма: 122 Kb Заменить шаблон…" at bounding box center [496, 226] width 513 height 47
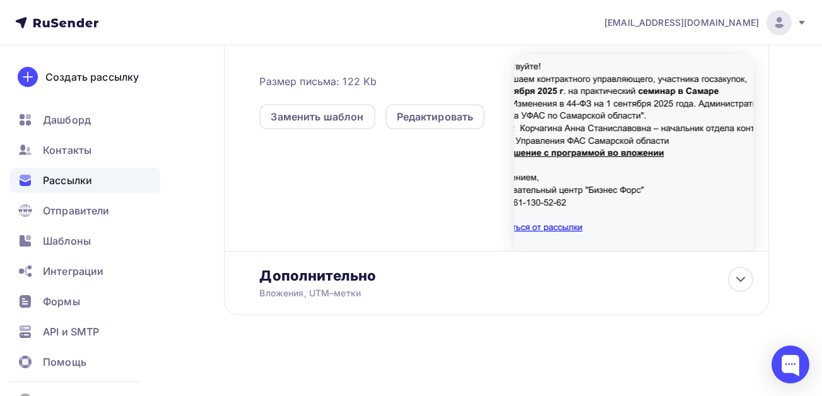
scroll to position [548, 0]
click at [373, 289] on div "Вложения, UTM–метки" at bounding box center [481, 292] width 444 height 13
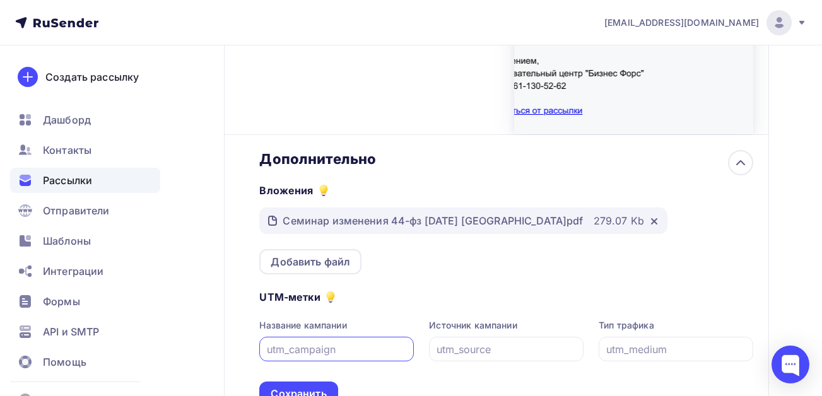
scroll to position [674, 0]
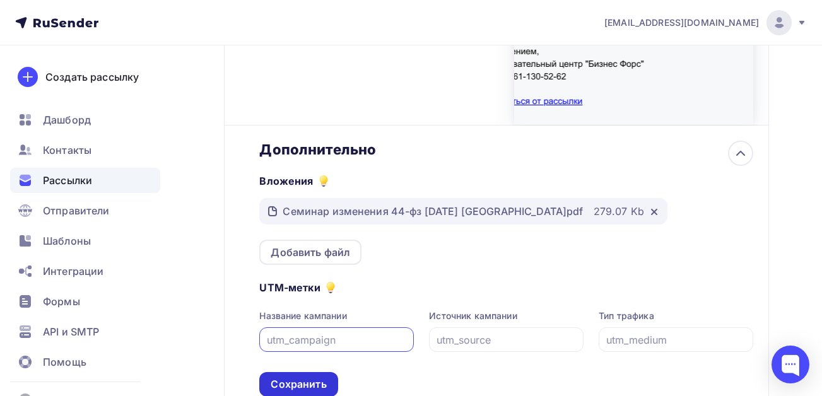
click at [281, 380] on div "Сохранить" at bounding box center [299, 384] width 56 height 15
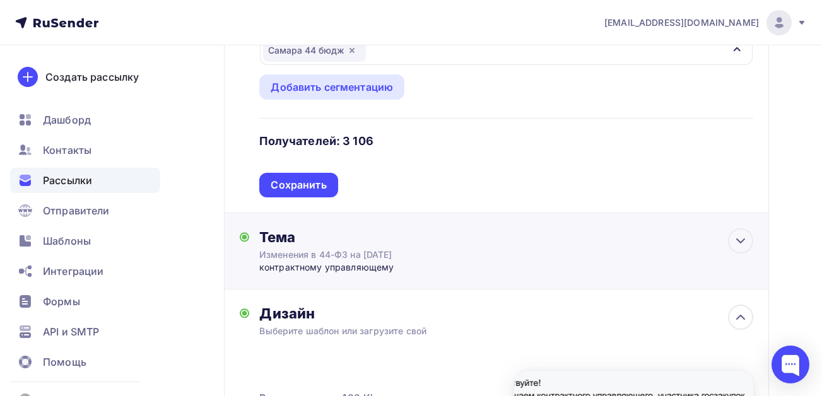
scroll to position [252, 0]
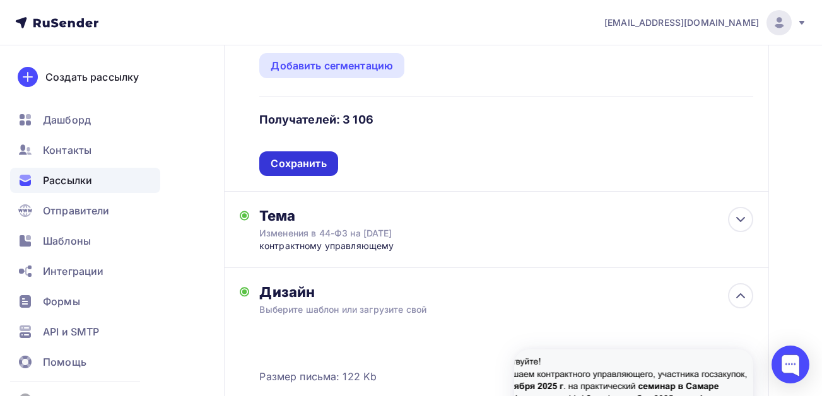
click at [314, 169] on div "Сохранить" at bounding box center [299, 163] width 56 height 15
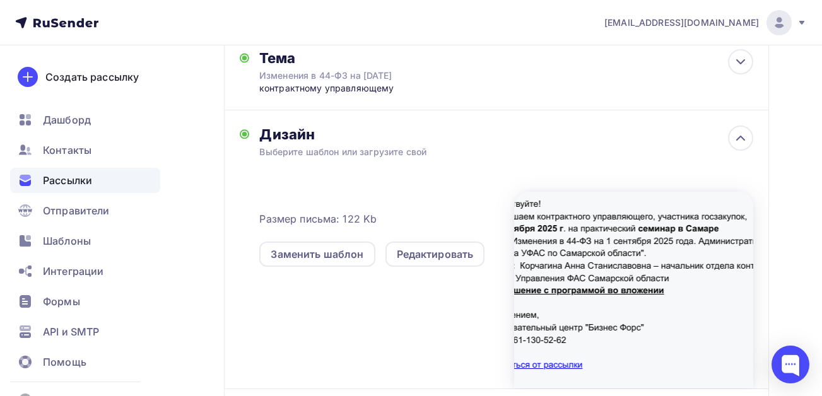
scroll to position [0, 0]
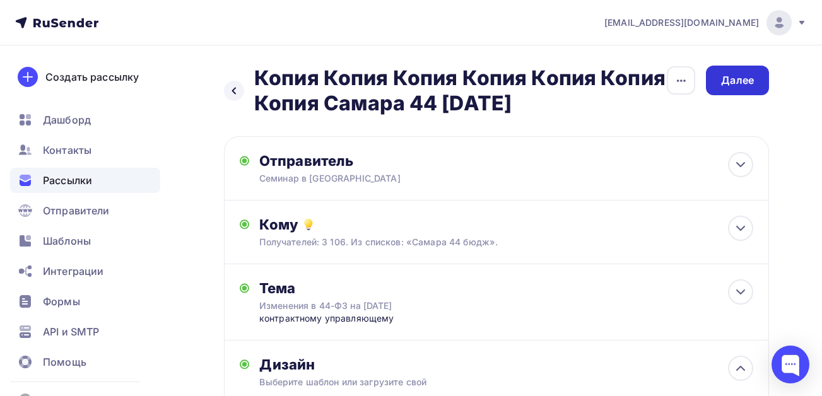
click at [736, 88] on div "Далее" at bounding box center [737, 81] width 63 height 30
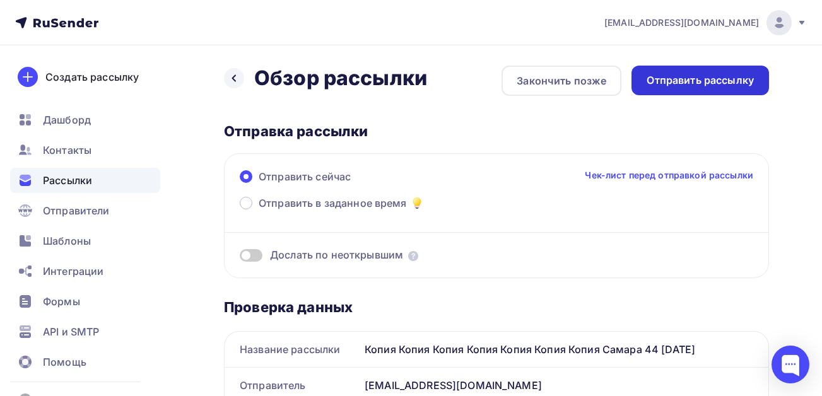
click at [669, 78] on div "Отправить рассылку" at bounding box center [700, 80] width 107 height 15
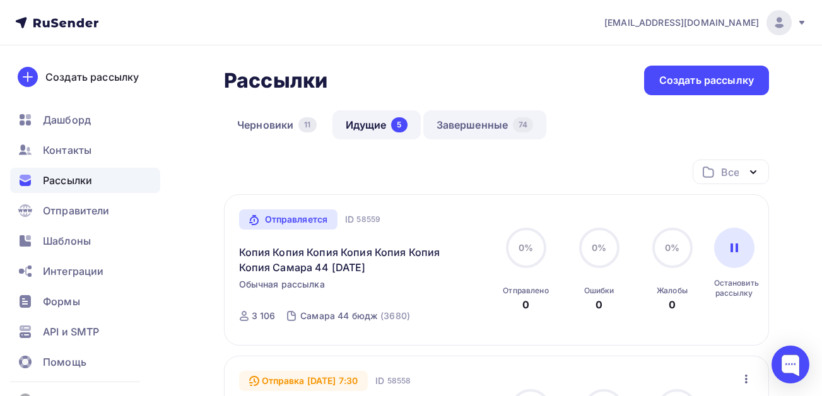
click at [478, 122] on link "Завершенные 74" at bounding box center [485, 124] width 124 height 29
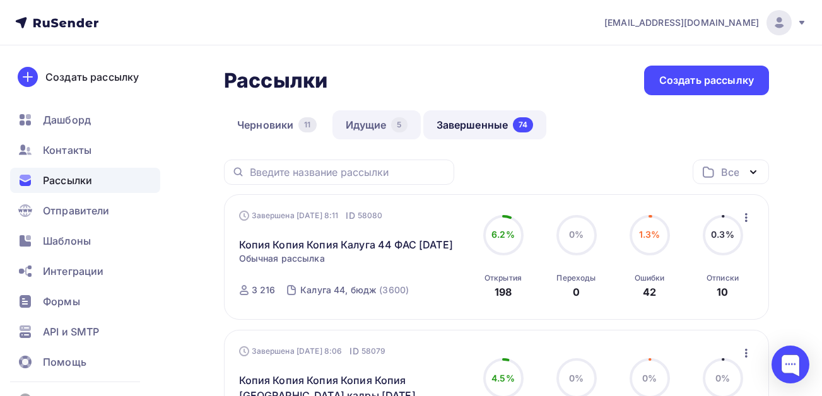
click at [376, 124] on link "Идущие 5" at bounding box center [376, 124] width 88 height 29
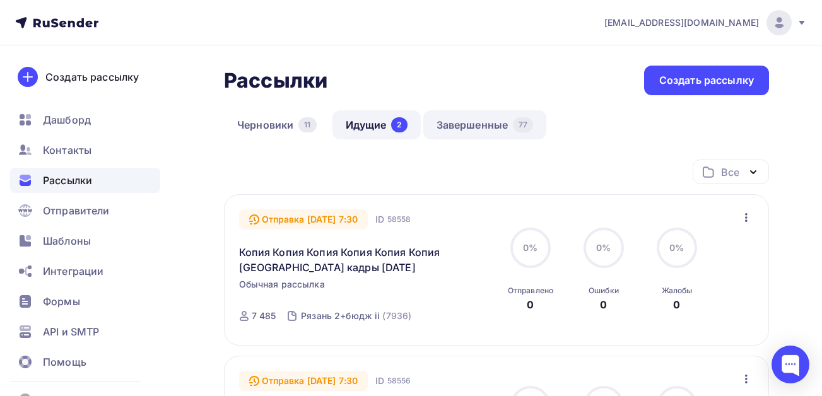
click at [476, 122] on link "Завершенные 77" at bounding box center [485, 124] width 124 height 29
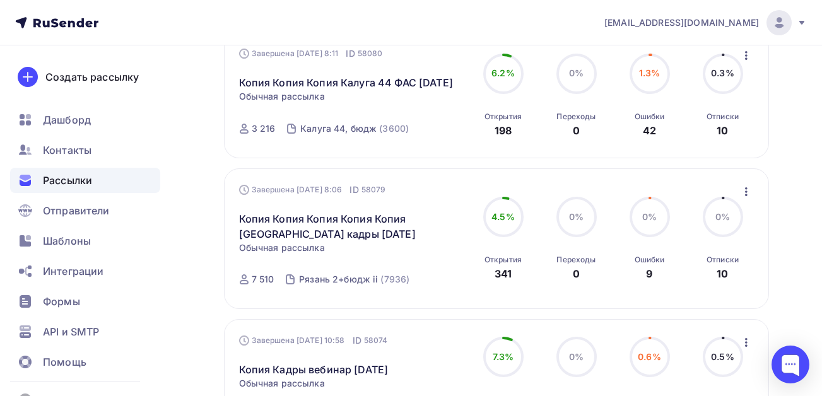
scroll to position [631, 0]
